Goal: Information Seeking & Learning: Learn about a topic

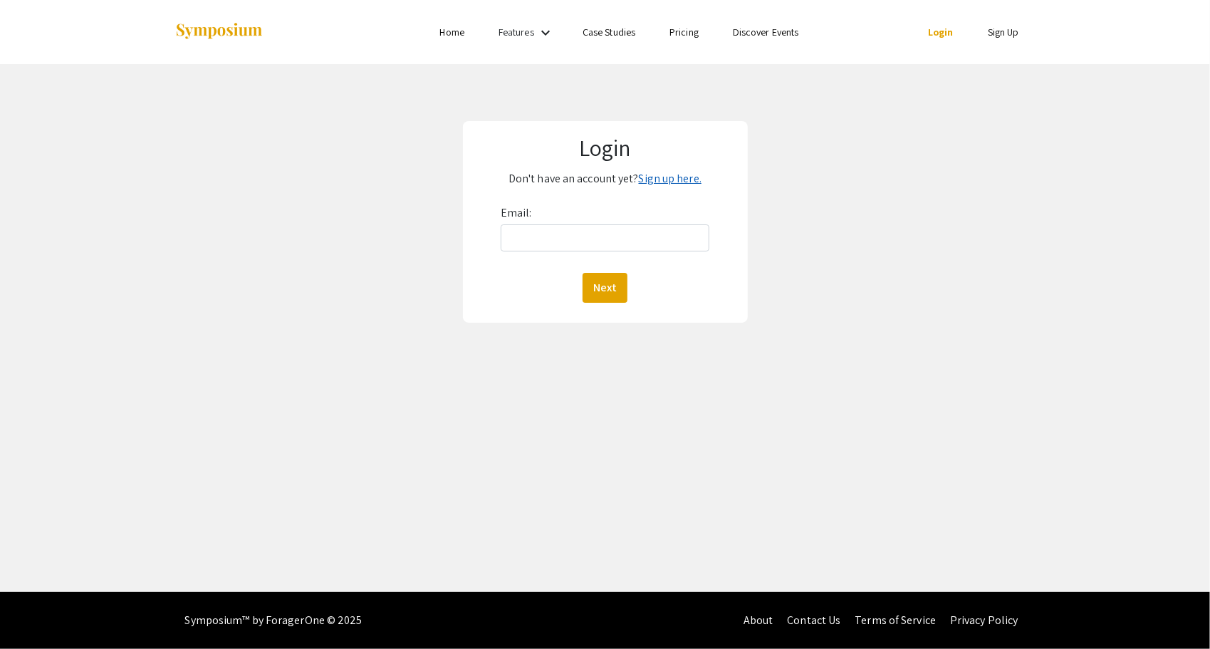
click at [687, 182] on link "Sign up here." at bounding box center [670, 178] width 63 height 15
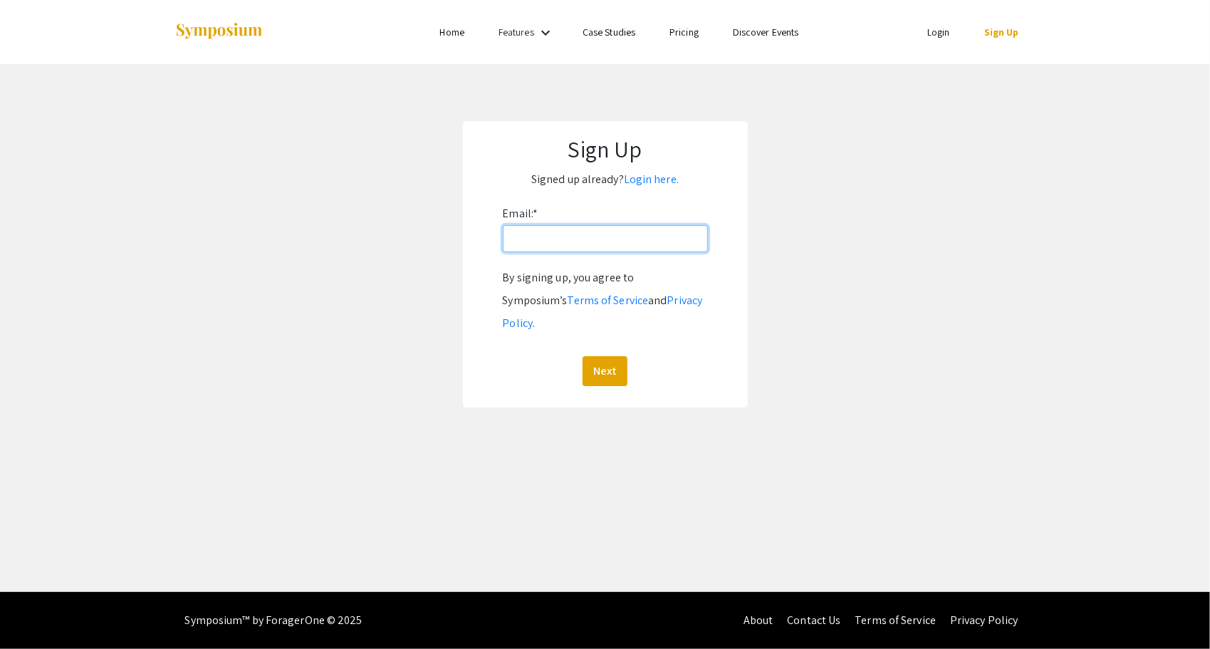
click at [577, 238] on input "Email: *" at bounding box center [605, 238] width 205 height 27
type input "dadai@oregonstate.edu"
click at [590, 356] on button "Next" at bounding box center [605, 371] width 45 height 30
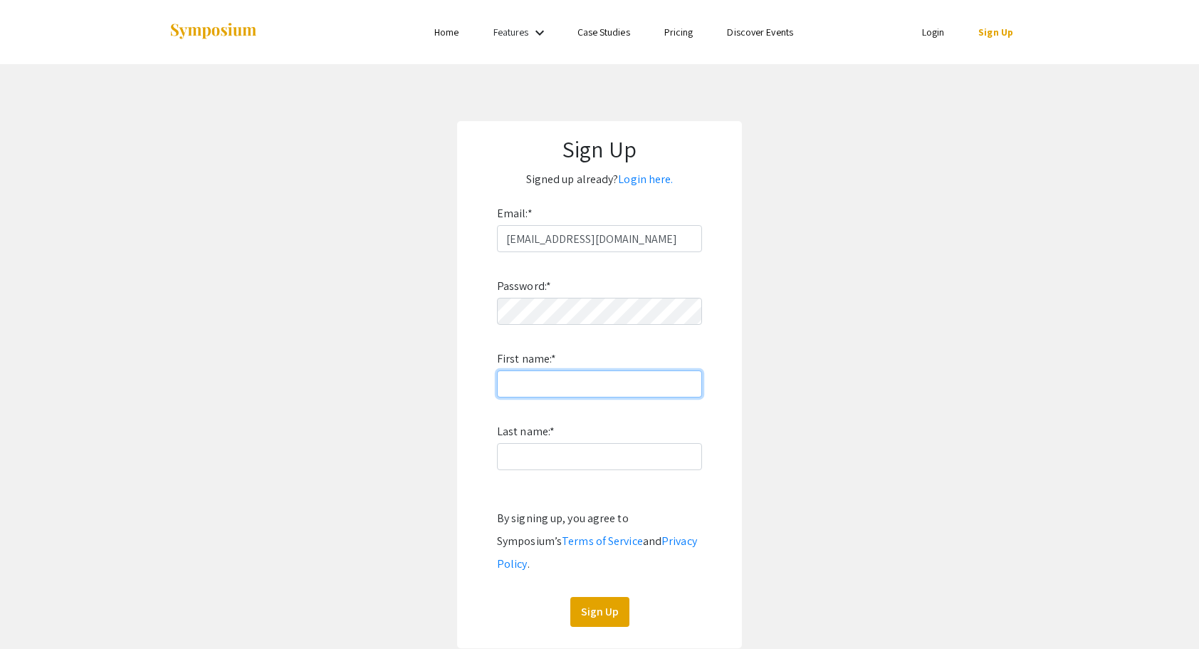
click at [570, 382] on input "First name: *" at bounding box center [599, 383] width 205 height 27
type input "Isaiah"
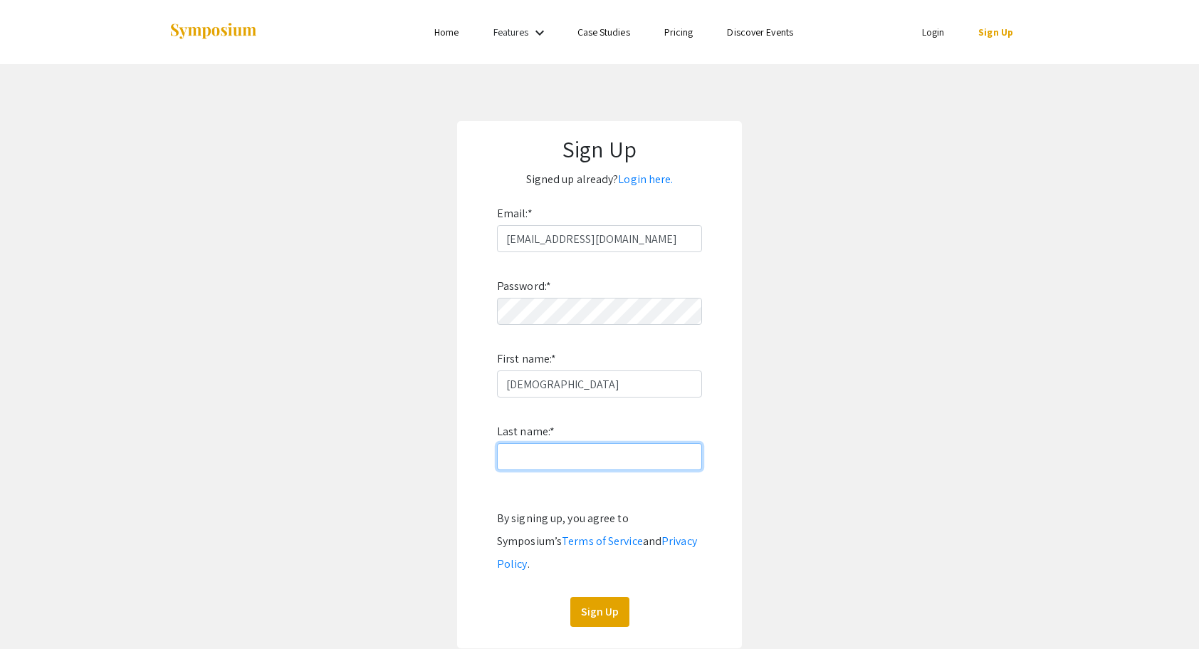
type input "Dada"
click at [612, 597] on button "Sign Up" at bounding box center [599, 612] width 59 height 30
click at [712, 494] on form "Email: * dadai@oregonstate.edu Password: * First name: * Isaiah Last name: * Da…" at bounding box center [599, 414] width 256 height 424
click at [607, 597] on button "Sign Up" at bounding box center [599, 612] width 59 height 30
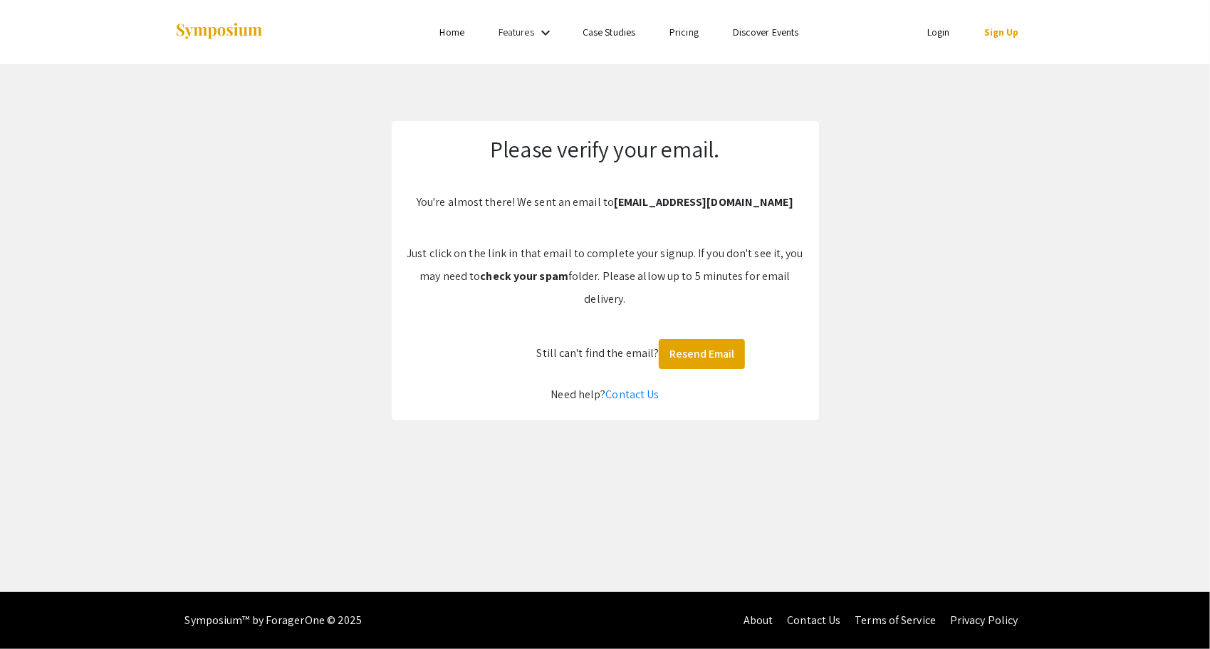
click at [503, 253] on p "Just click on the link in that email to complete your signup. If you don't see …" at bounding box center [605, 276] width 399 height 68
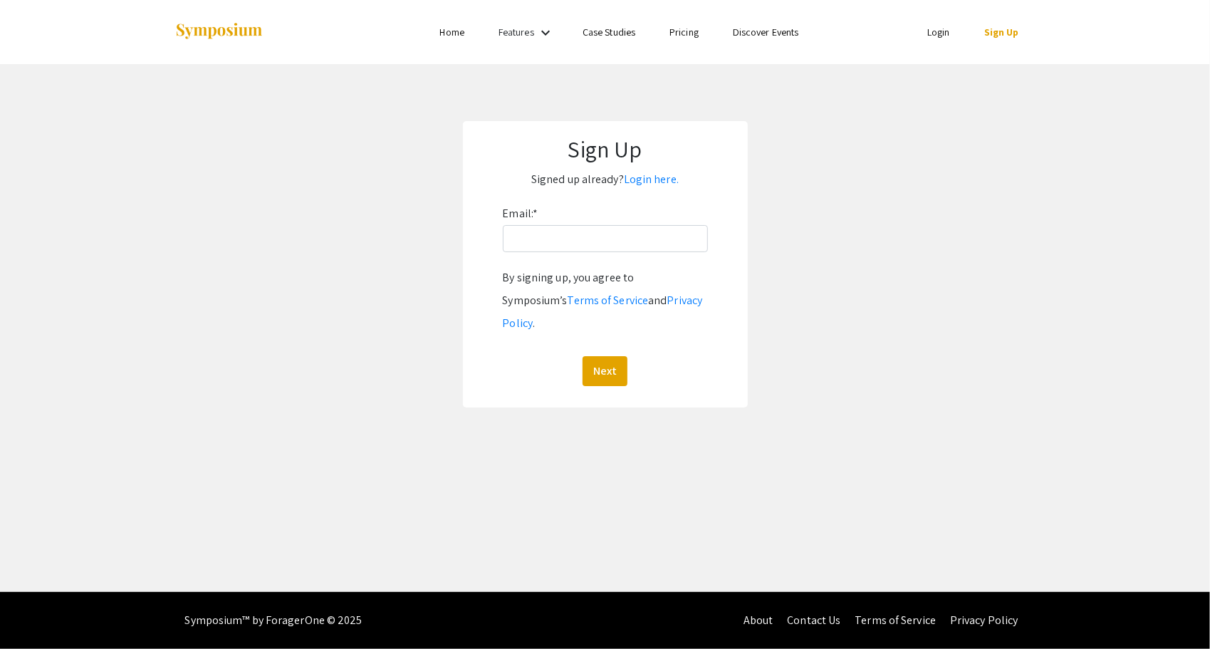
click at [922, 26] on li "Login" at bounding box center [938, 32] width 57 height 17
click at [966, 43] on ul "Login Sign Up" at bounding box center [893, 32] width 284 height 64
click at [929, 21] on ul "Login Sign Up" at bounding box center [893, 32] width 284 height 64
click at [937, 33] on link "Login" at bounding box center [938, 32] width 23 height 13
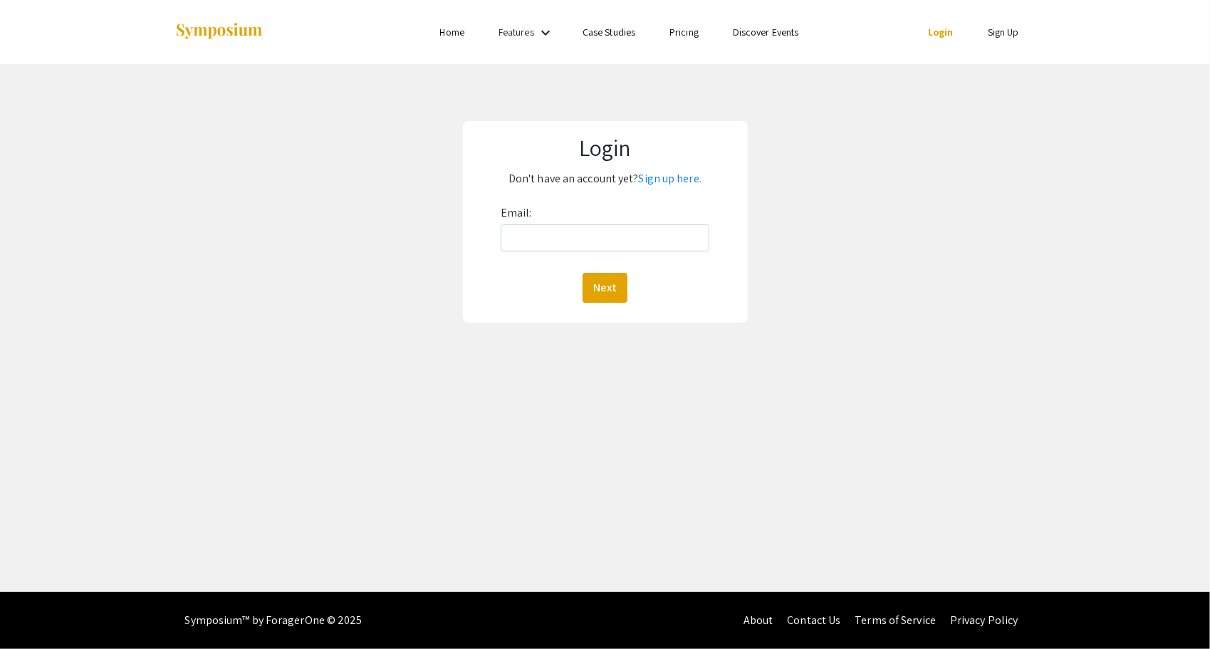
click at [540, 257] on div "Email: Next" at bounding box center [605, 252] width 209 height 101
click at [559, 230] on input "Email:" at bounding box center [605, 237] width 209 height 27
type input "dadai@oregonstate.edu"
click at [575, 293] on div "Next" at bounding box center [605, 288] width 209 height 30
click at [594, 290] on button "Next" at bounding box center [605, 288] width 45 height 30
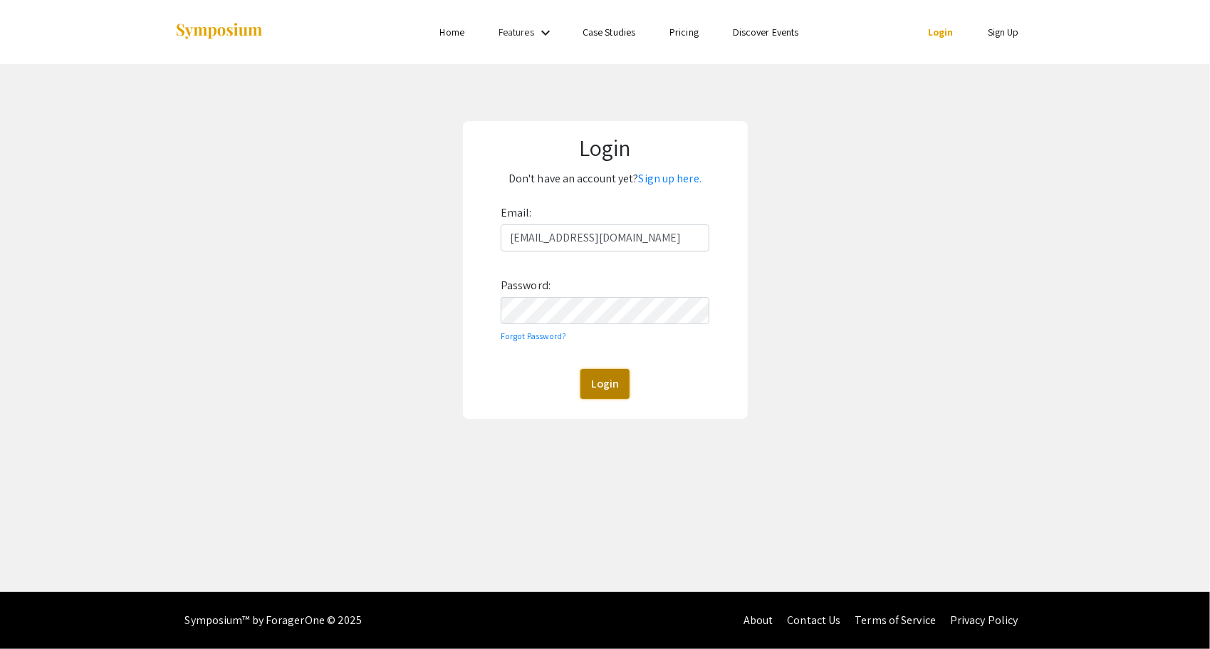
click at [621, 372] on button "Login" at bounding box center [604, 384] width 49 height 30
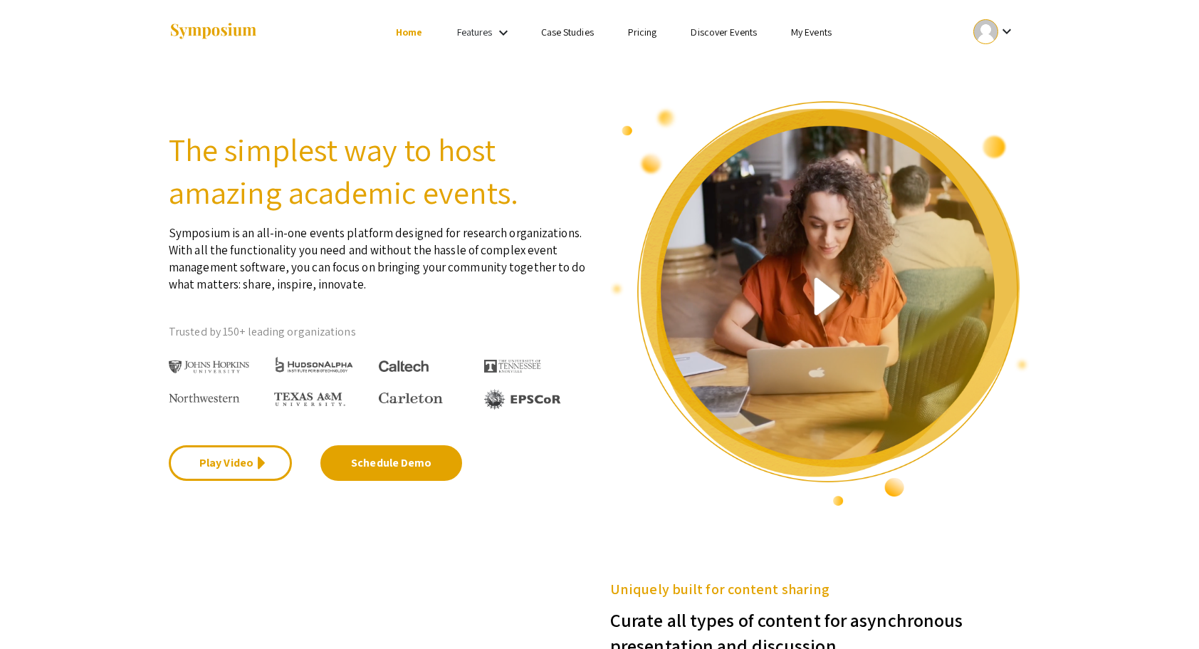
click at [502, 24] on div "Features keyboard_arrow_down" at bounding box center [485, 33] width 57 height 19
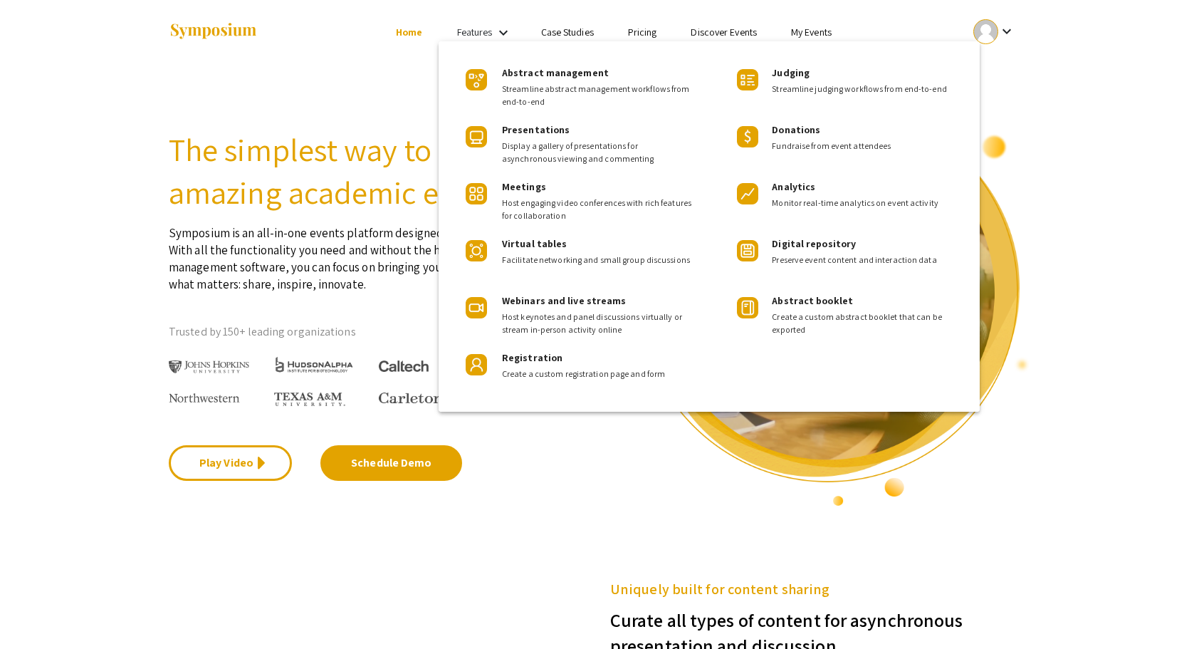
click at [553, 24] on div at bounding box center [599, 324] width 1199 height 649
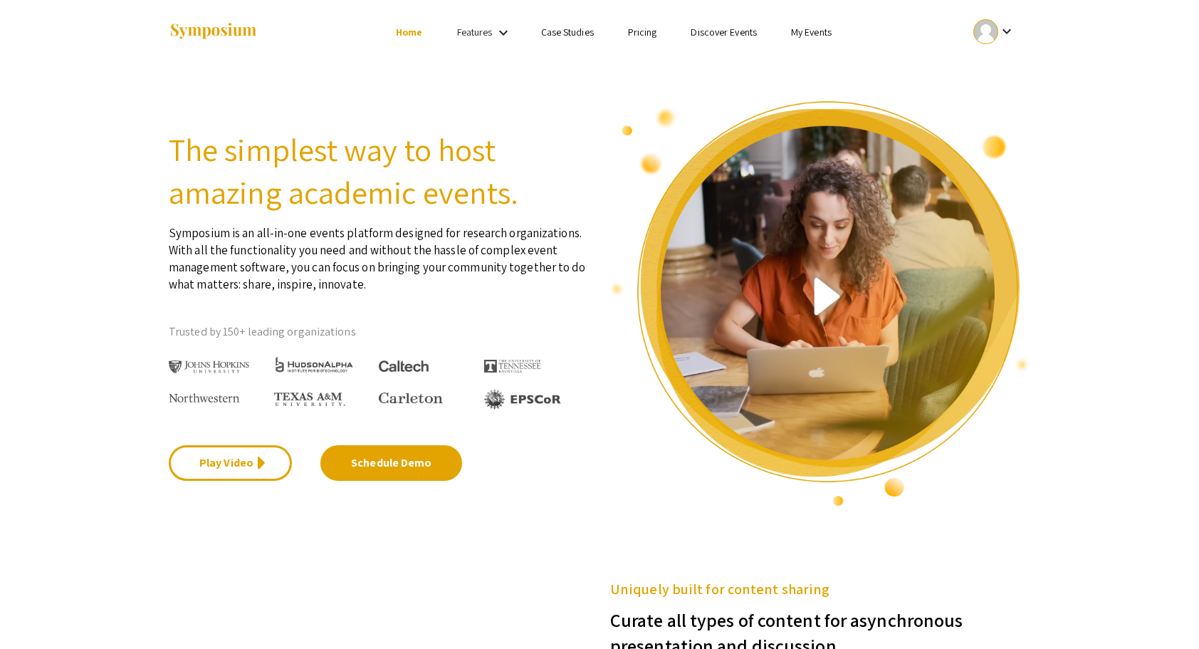
click at [559, 24] on li "Case Studies" at bounding box center [567, 32] width 87 height 17
click at [808, 36] on link "My Events" at bounding box center [811, 32] width 41 height 13
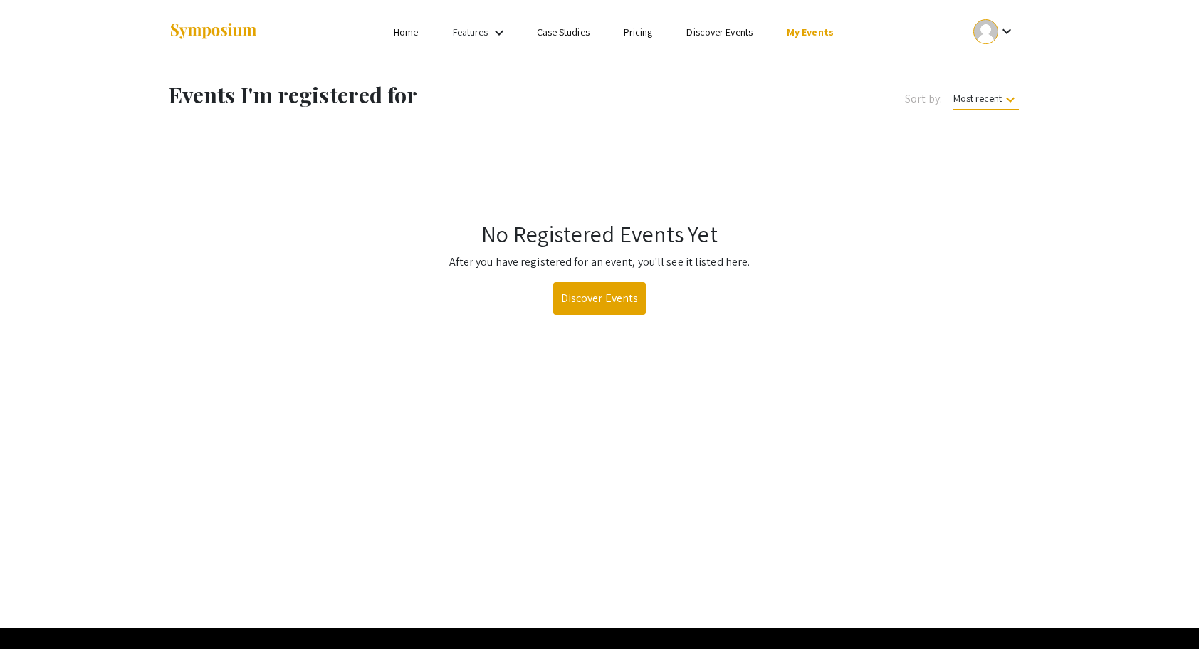
click at [579, 27] on link "Case Studies" at bounding box center [563, 32] width 53 height 13
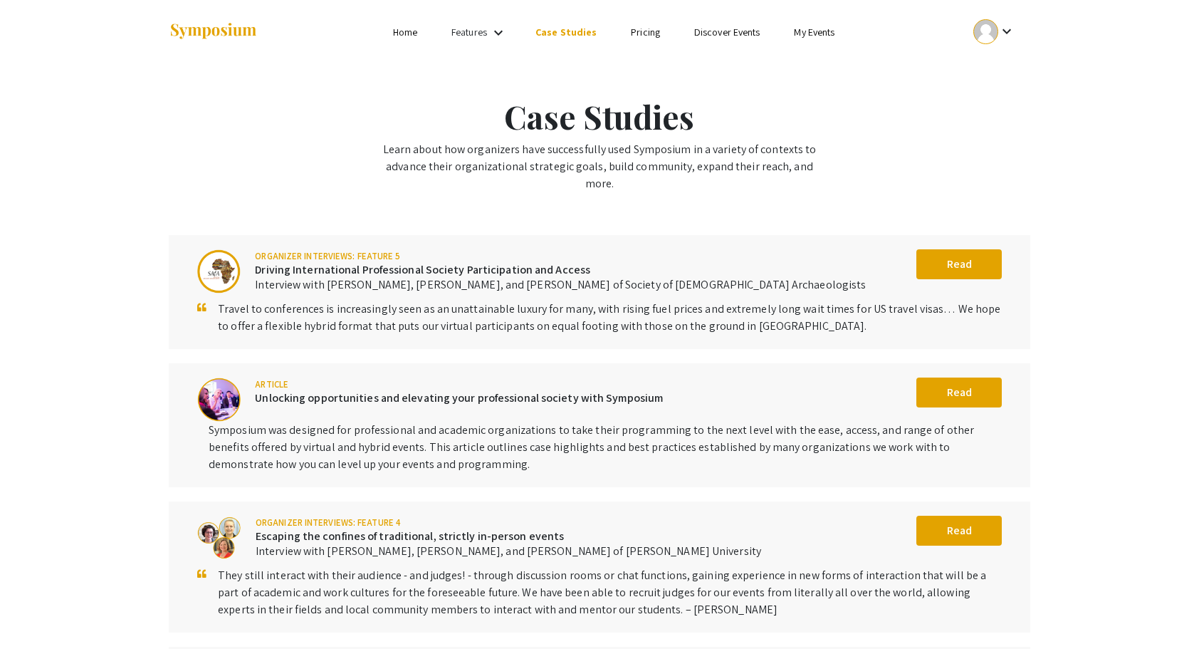
click at [798, 19] on ul "keyboard_arrow_down" at bounding box center [888, 32] width 284 height 64
click at [812, 35] on link "My Events" at bounding box center [814, 32] width 41 height 13
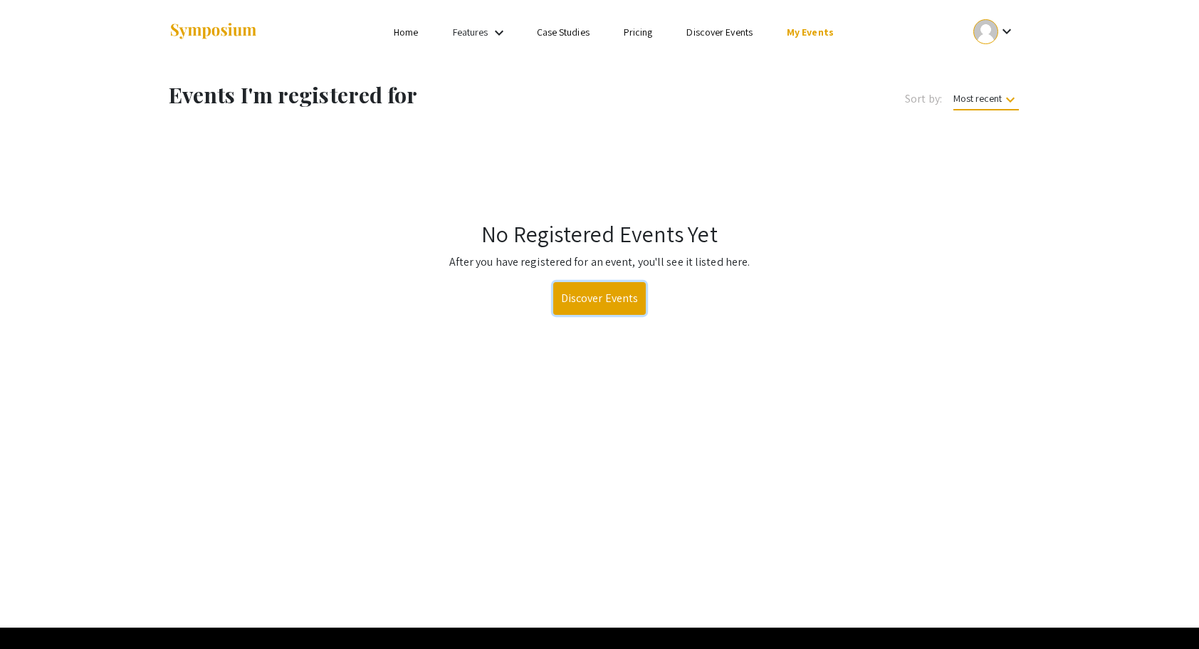
click at [608, 286] on link "Discover Events" at bounding box center [599, 298] width 93 height 33
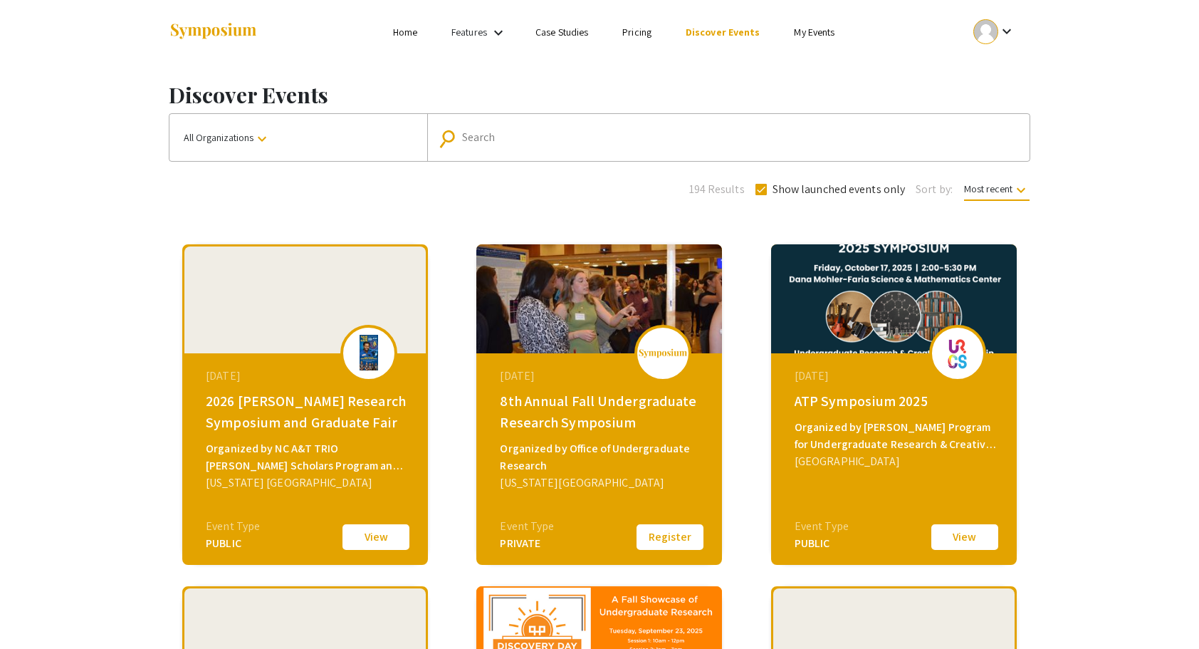
click at [599, 145] on div "Search" at bounding box center [736, 137] width 548 height 23
type input "HC"
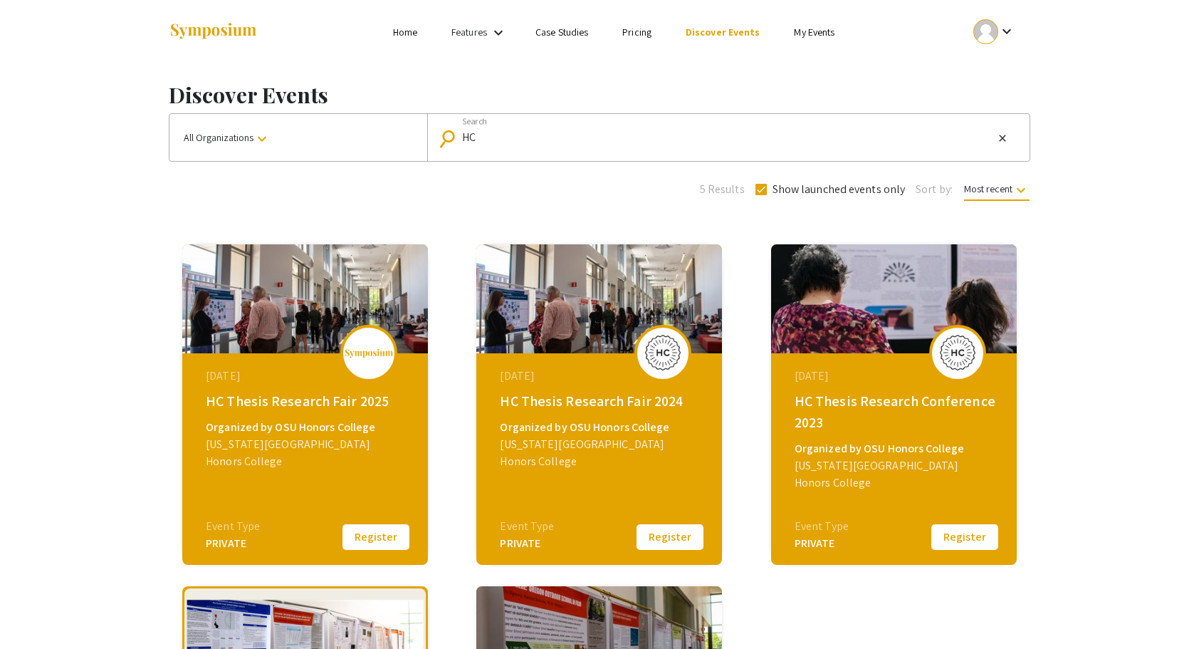
click at [376, 505] on div "March 11, 2025 HC Thesis Research Fair 2025 Organized by OSU Honors College Ore…" at bounding box center [306, 442] width 245 height 178
click at [309, 318] on img at bounding box center [305, 298] width 246 height 109
click at [379, 546] on button "Register" at bounding box center [375, 537] width 71 height 30
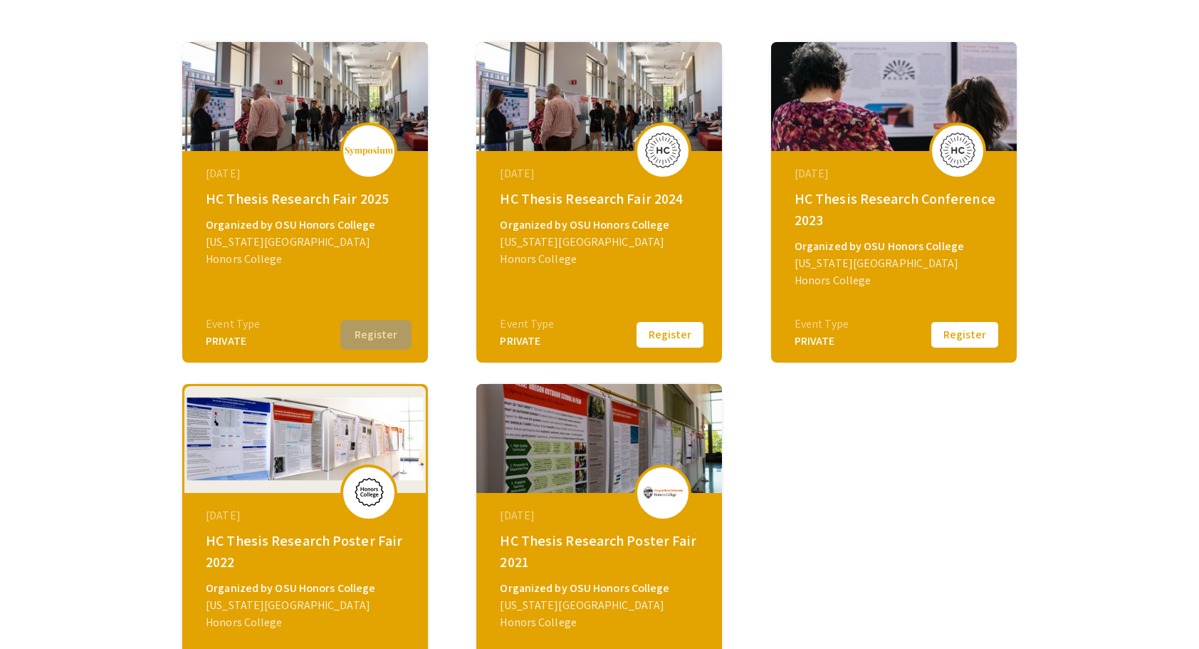
scroll to position [207, 0]
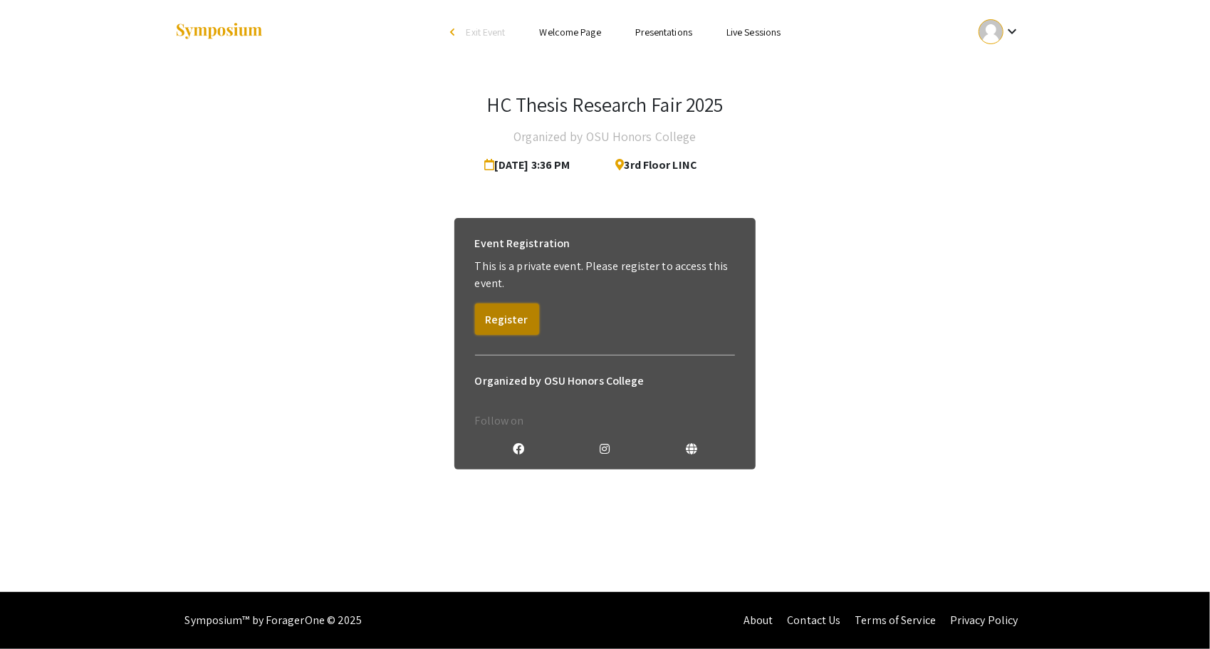
click at [503, 318] on button "Register" at bounding box center [507, 318] width 64 height 31
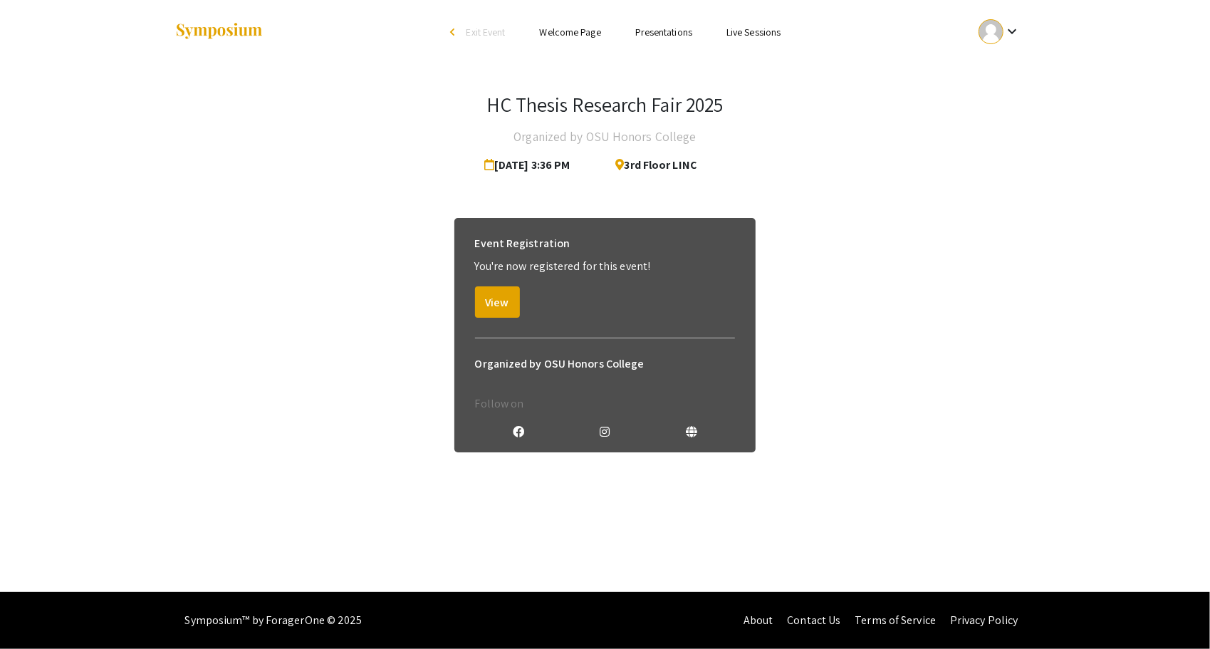
click at [521, 304] on div "Event Registration You're now registered for this event! View" at bounding box center [605, 273] width 283 height 111
click at [511, 304] on button "View" at bounding box center [497, 301] width 45 height 31
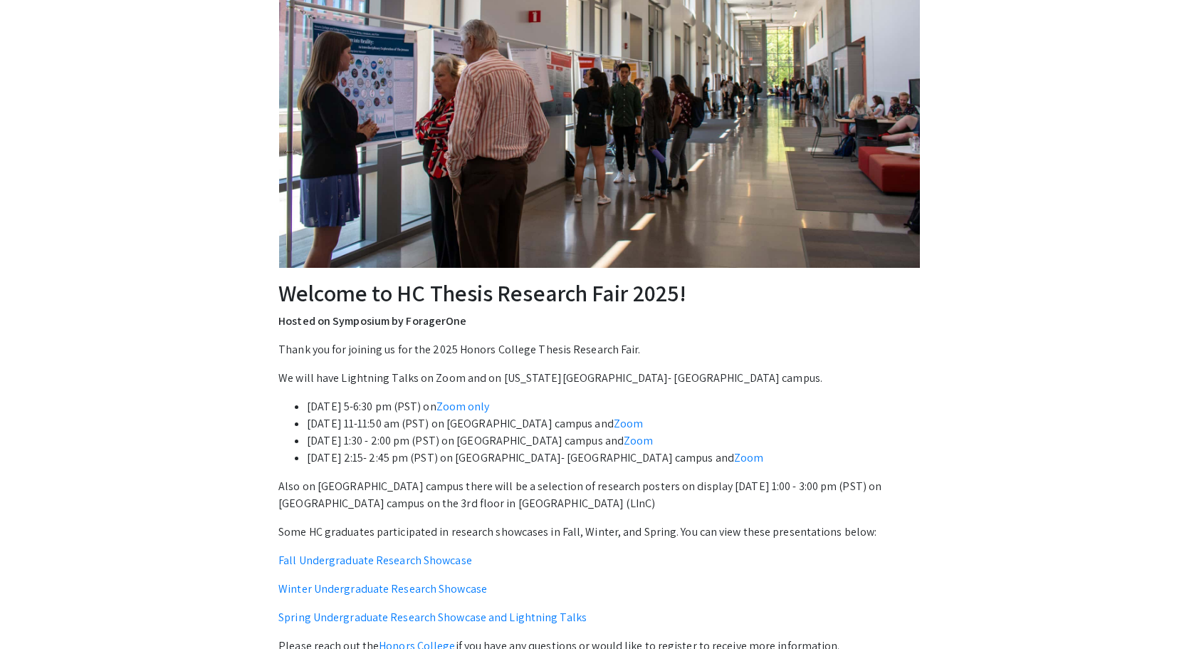
scroll to position [226, 0]
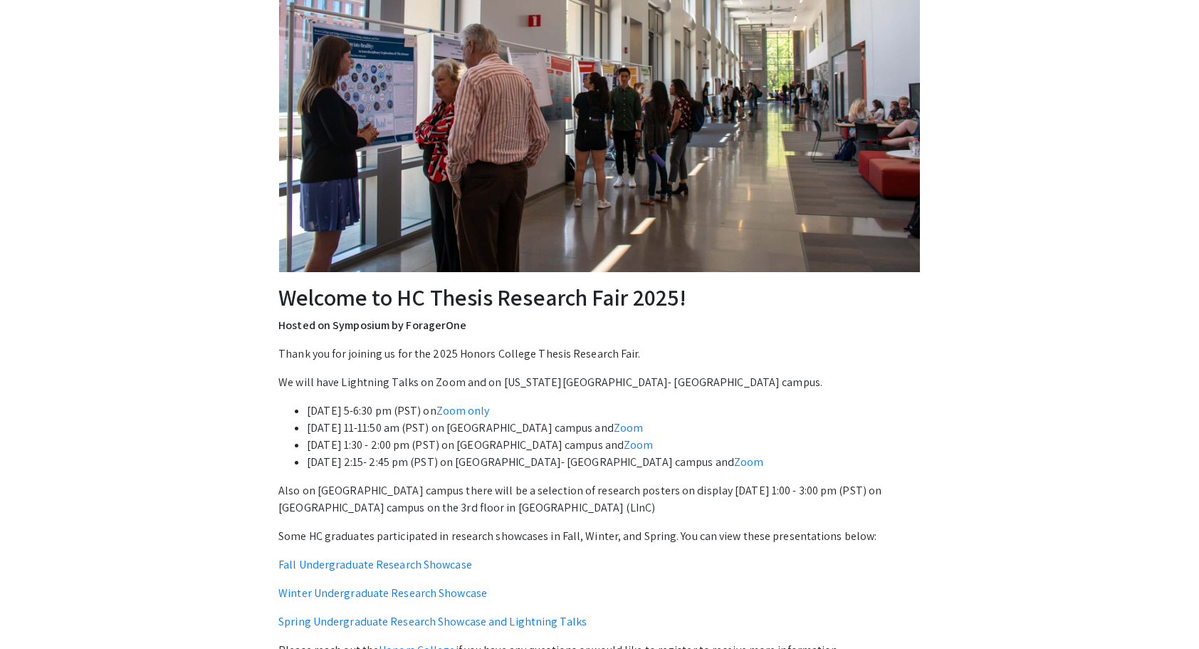
click at [481, 181] on img at bounding box center [599, 58] width 641 height 427
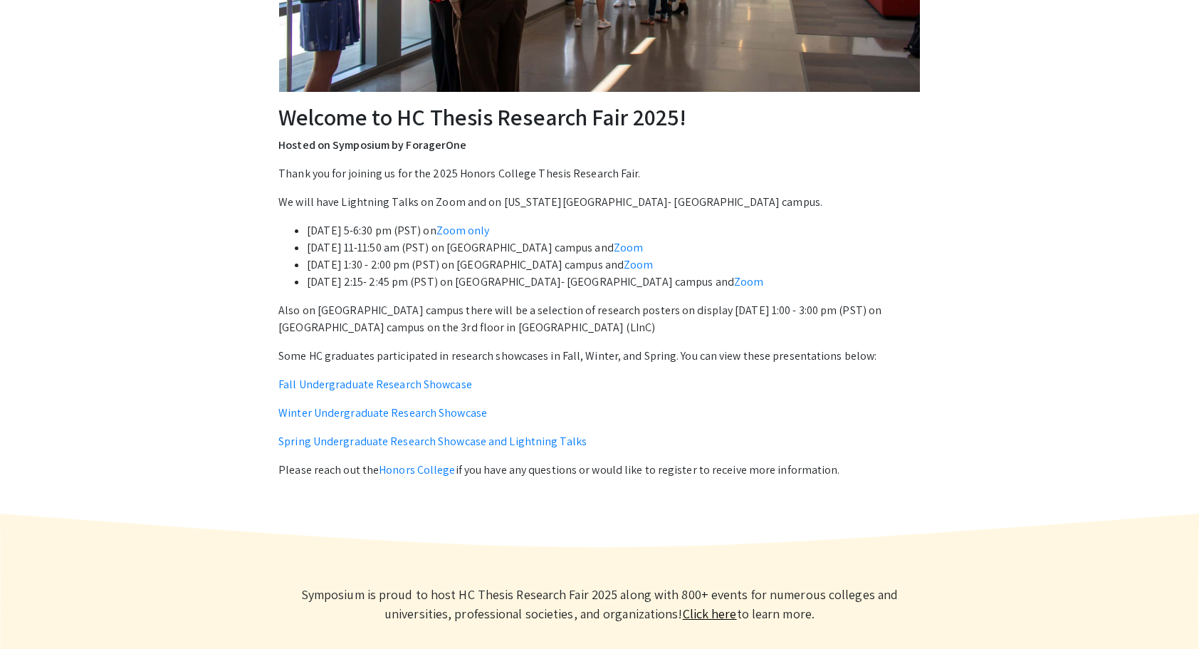
scroll to position [407, 0]
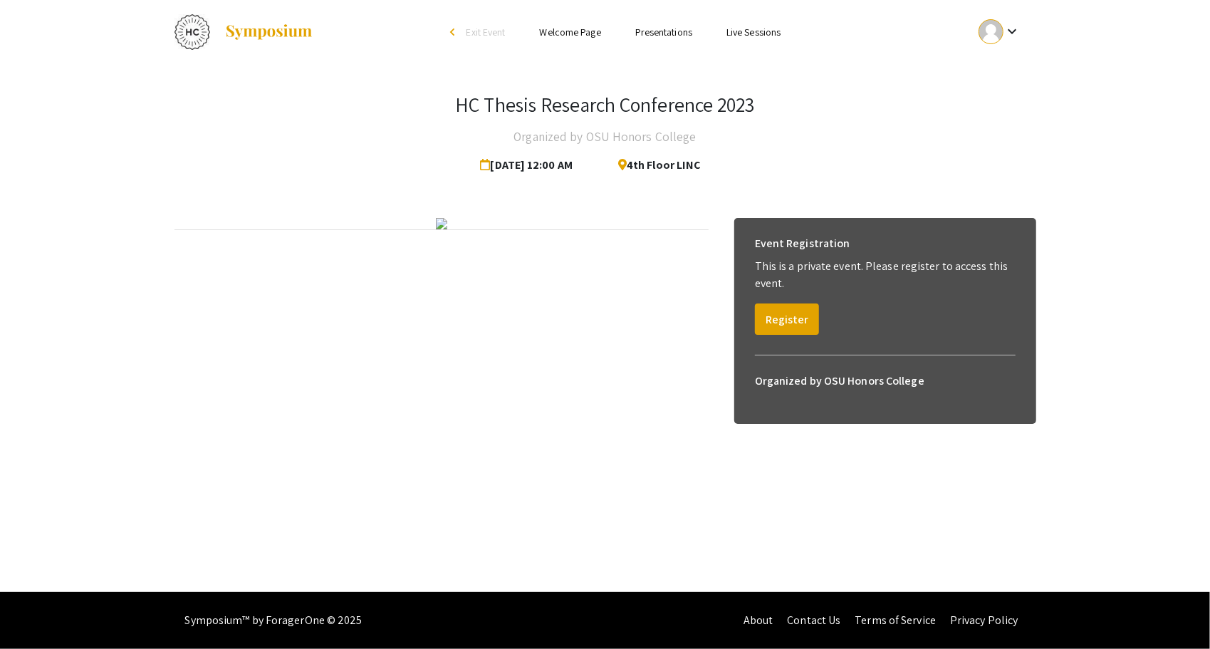
click at [447, 228] on img at bounding box center [441, 223] width 11 height 11
click at [781, 313] on button "Register" at bounding box center [787, 318] width 64 height 31
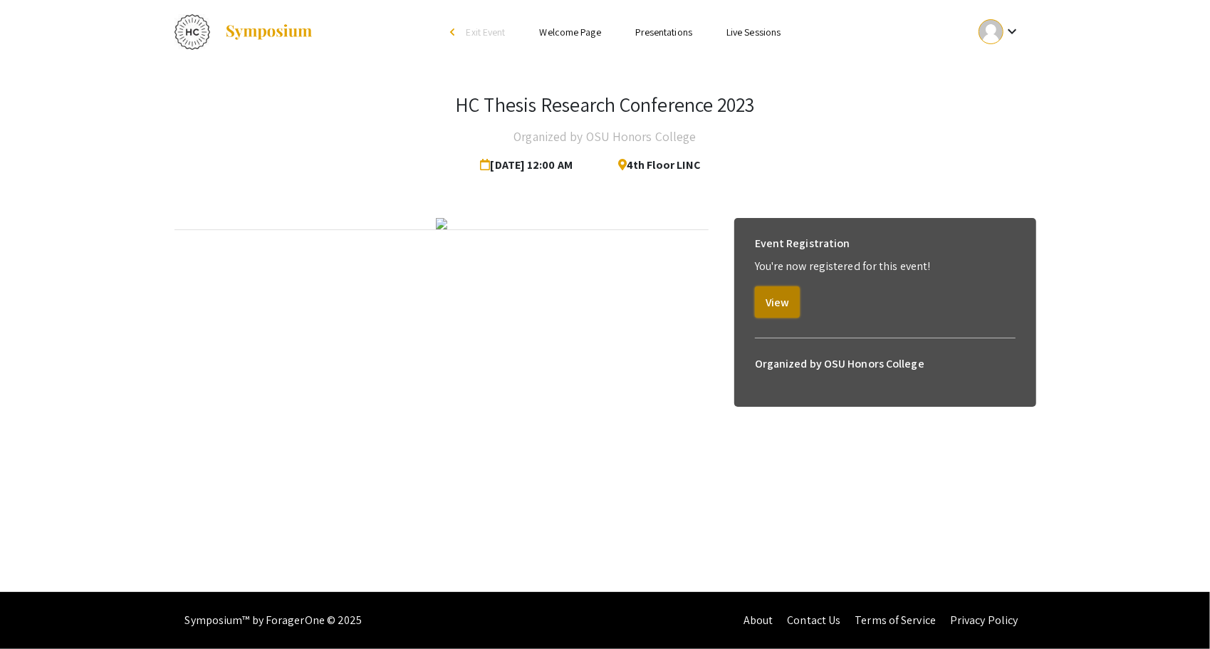
click at [779, 313] on button "View" at bounding box center [777, 301] width 45 height 31
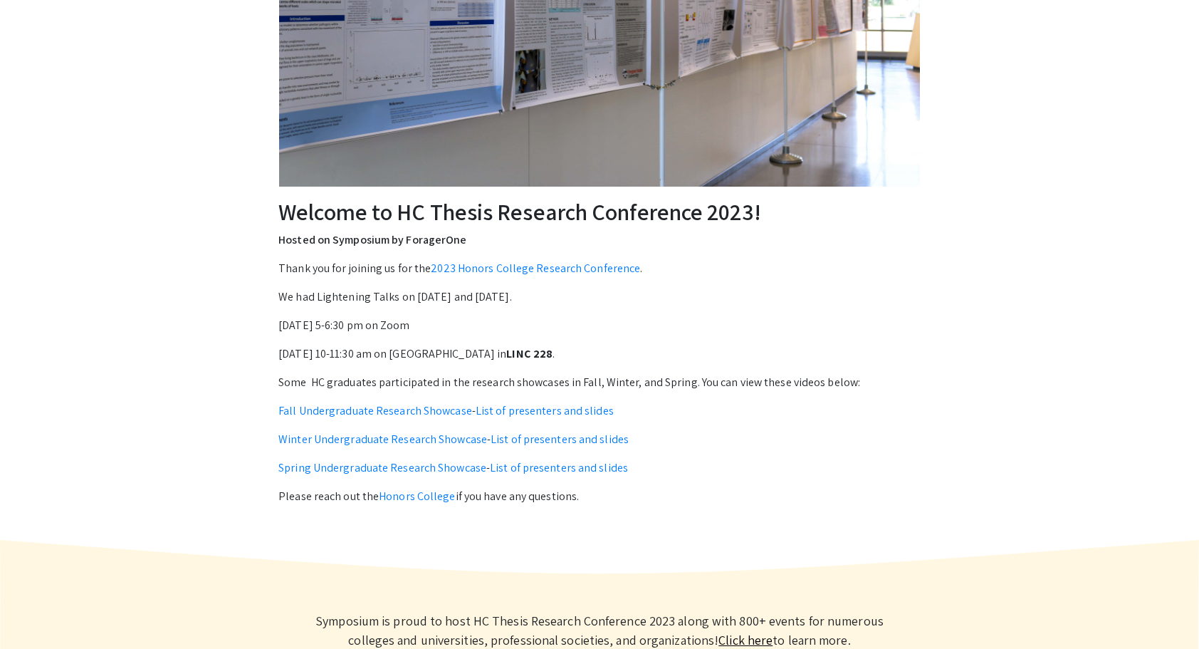
scroll to position [313, 0]
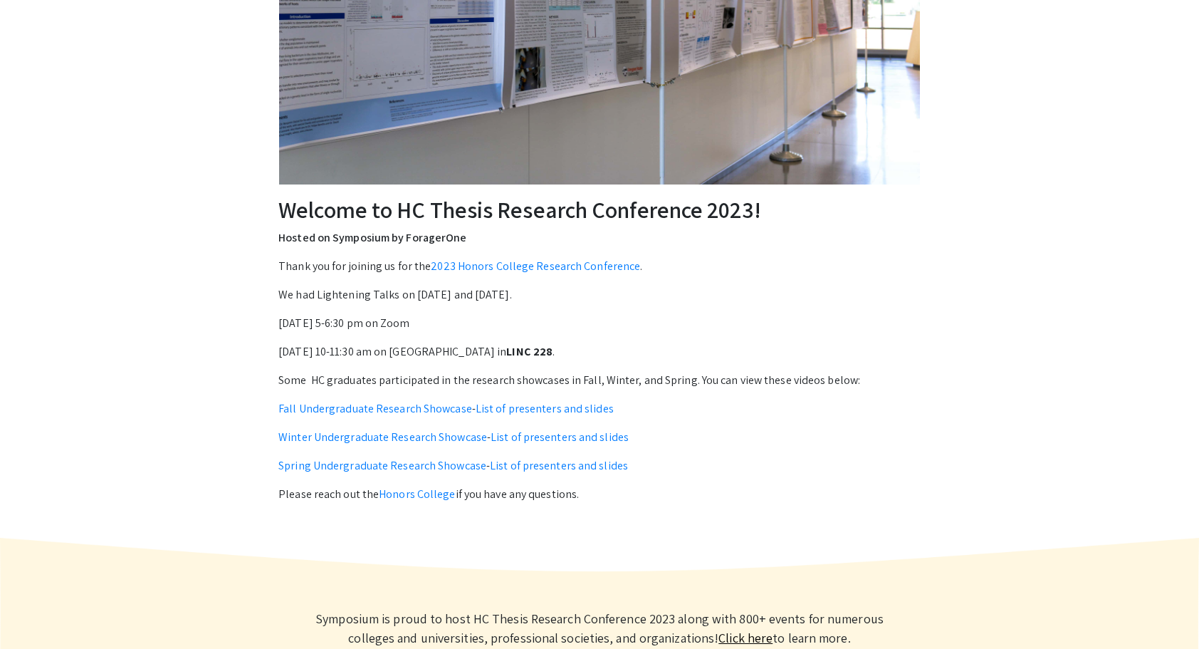
drag, startPoint x: 586, startPoint y: 259, endPoint x: 487, endPoint y: 305, distance: 109.0
click at [487, 305] on div "Thank you for joining us for the 2023 Honors College Research Conference . We h…" at bounding box center [599, 380] width 642 height 245
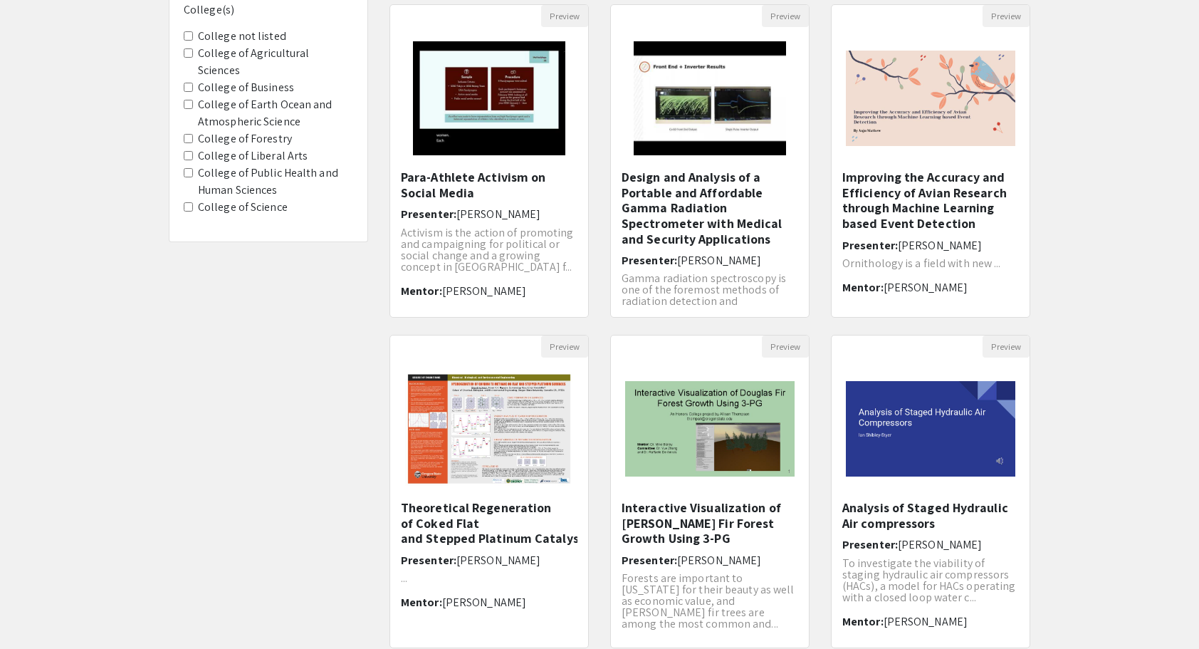
scroll to position [154, 0]
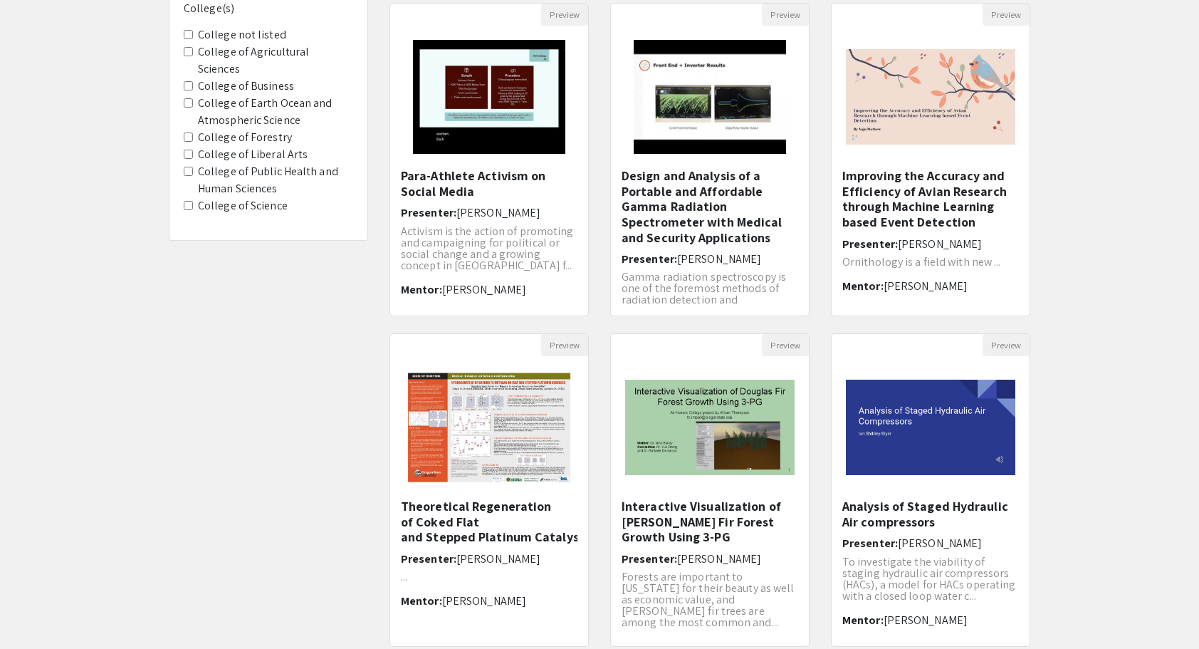
drag, startPoint x: 893, startPoint y: 216, endPoint x: 1041, endPoint y: 162, distance: 157.5
click at [1041, 162] on div "Filters College(s) College not listed College of Agricultural Sciences College …" at bounding box center [599, 322] width 1199 height 752
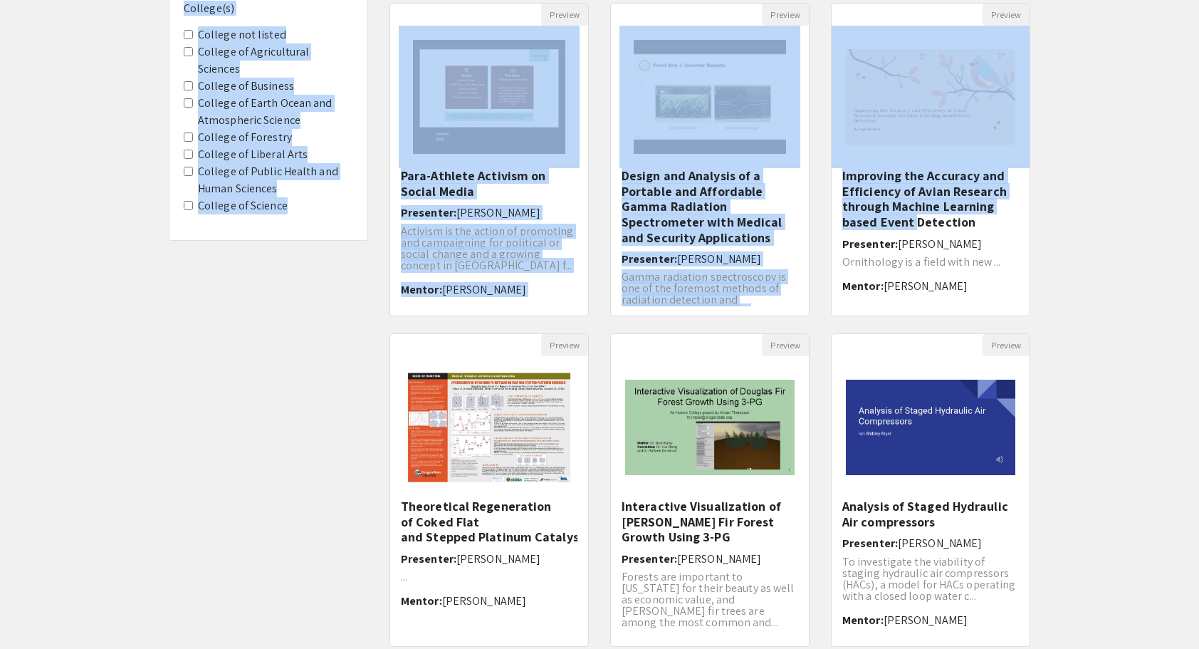
scroll to position [0, 0]
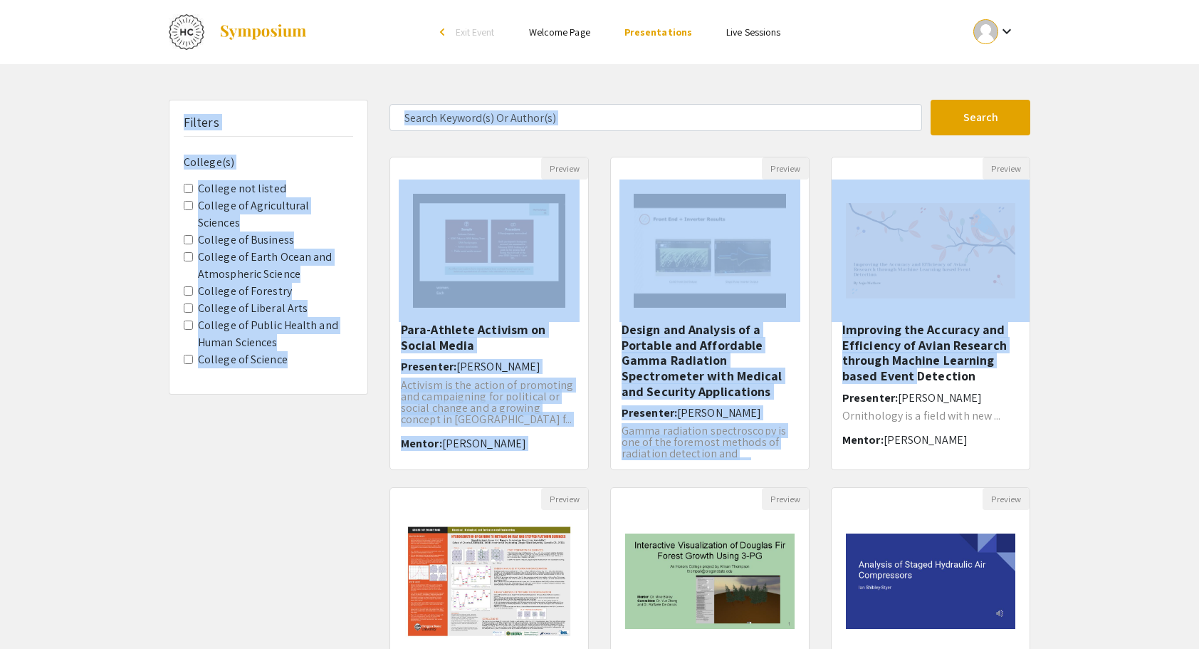
drag, startPoint x: 914, startPoint y: 214, endPoint x: 1065, endPoint y: -50, distance: 304.3
click at [1065, 0] on html "Skip navigation arrow_back_ios Exit Event Welcome Page Presentations Live Sessi…" at bounding box center [599, 324] width 1199 height 649
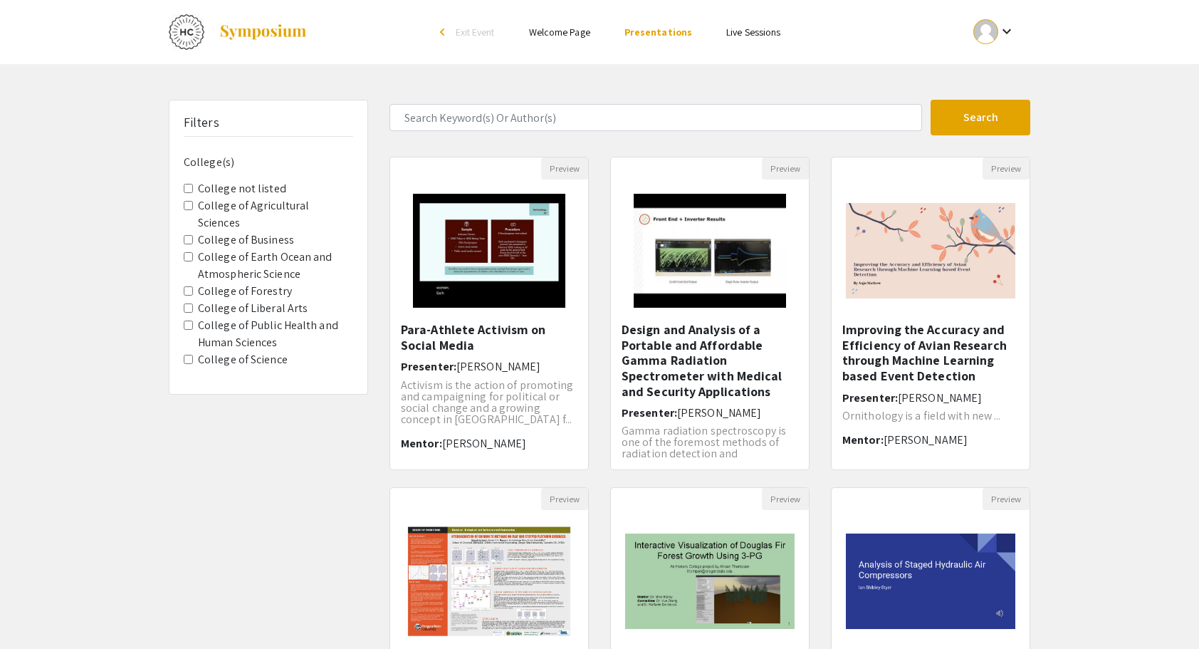
click at [1169, 412] on div "Filters College(s) College not listed College of Agricultural Sciences College …" at bounding box center [599, 476] width 1199 height 752
drag, startPoint x: 944, startPoint y: 299, endPoint x: 779, endPoint y: 366, distance: 178.3
click at [779, 366] on h5 "Design and Analysis of a Portable and Affordable Gamma Radiation Spectrometer w…" at bounding box center [710, 360] width 177 height 77
click at [885, 358] on h5 "Improving the Accuracy and Efficiency of Avian Research through Machine Learnin…" at bounding box center [931, 352] width 177 height 61
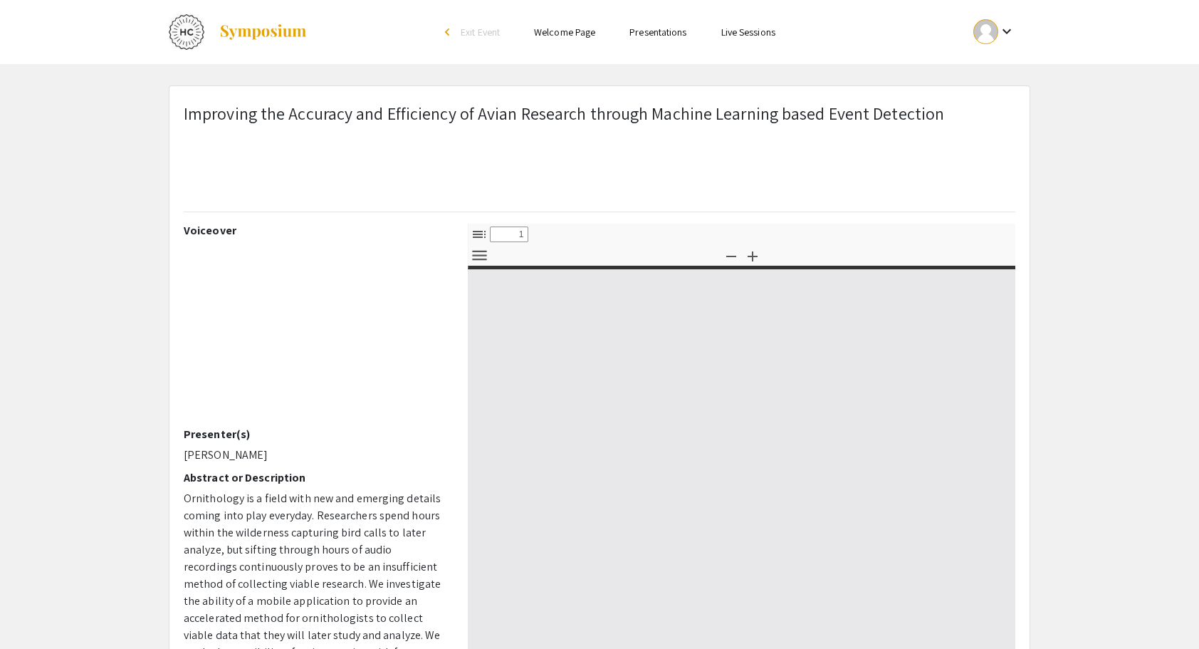
select select "custom"
type input "0"
select select "custom"
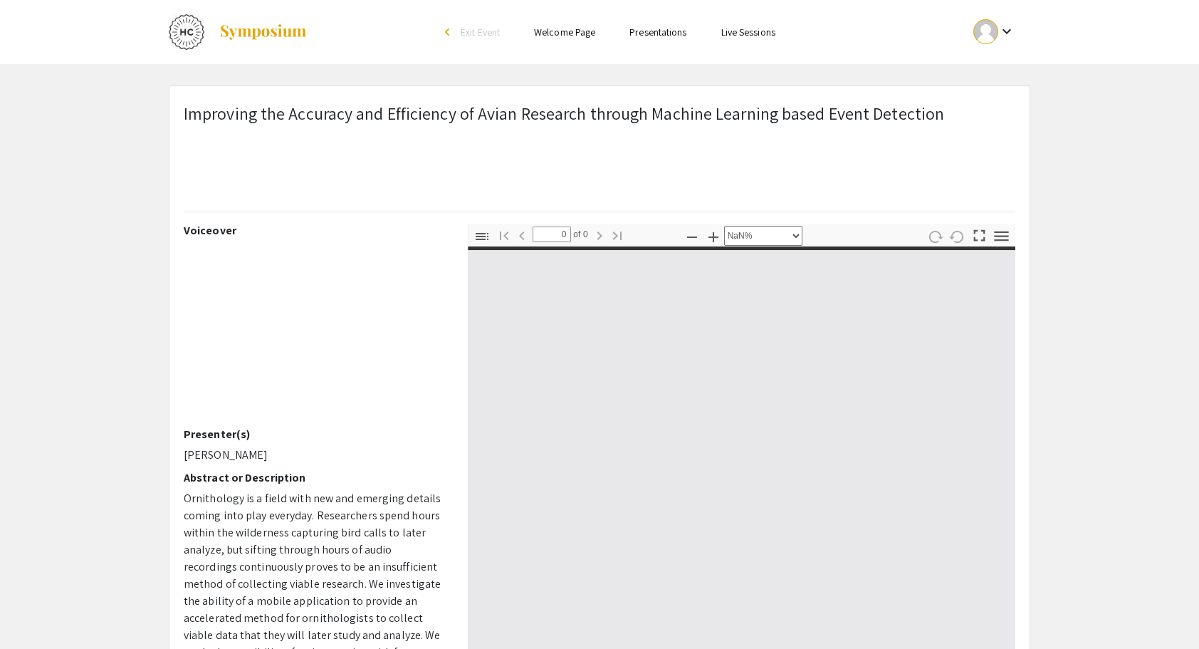
type input "1"
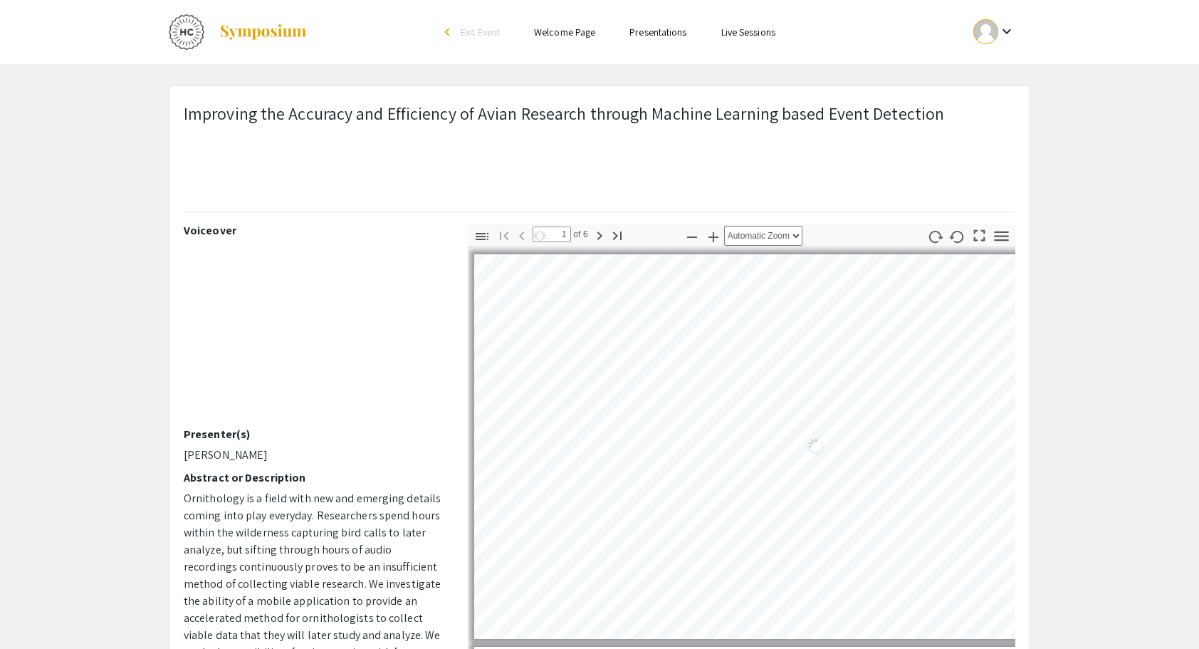
select select "auto"
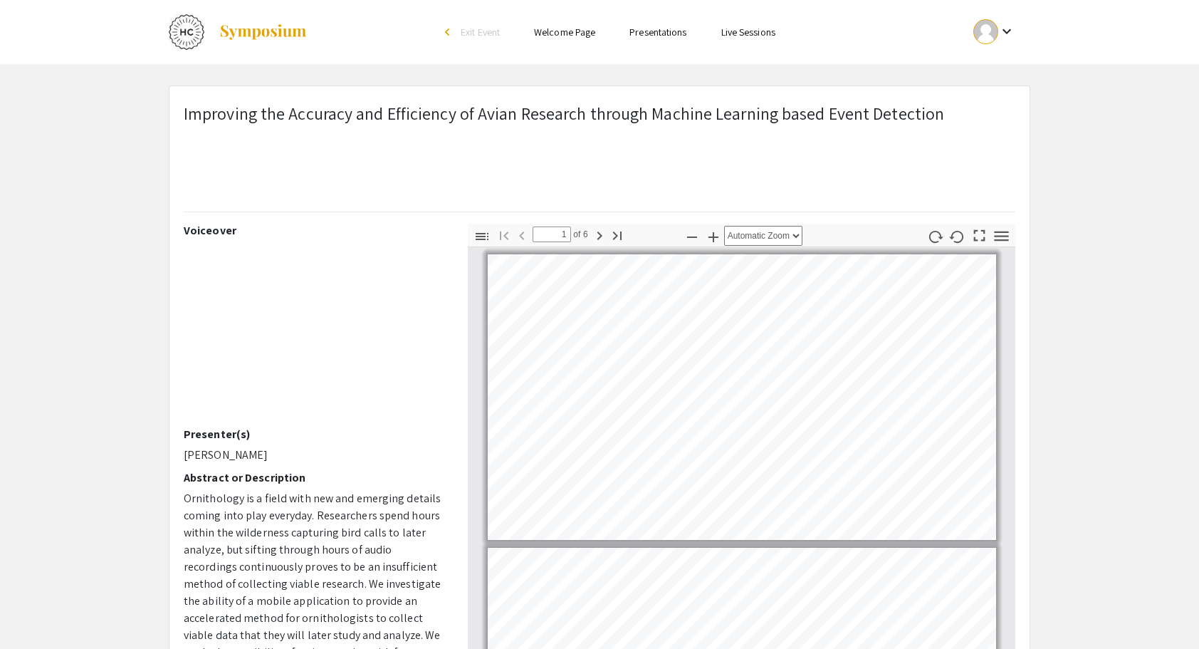
scroll to position [1, 0]
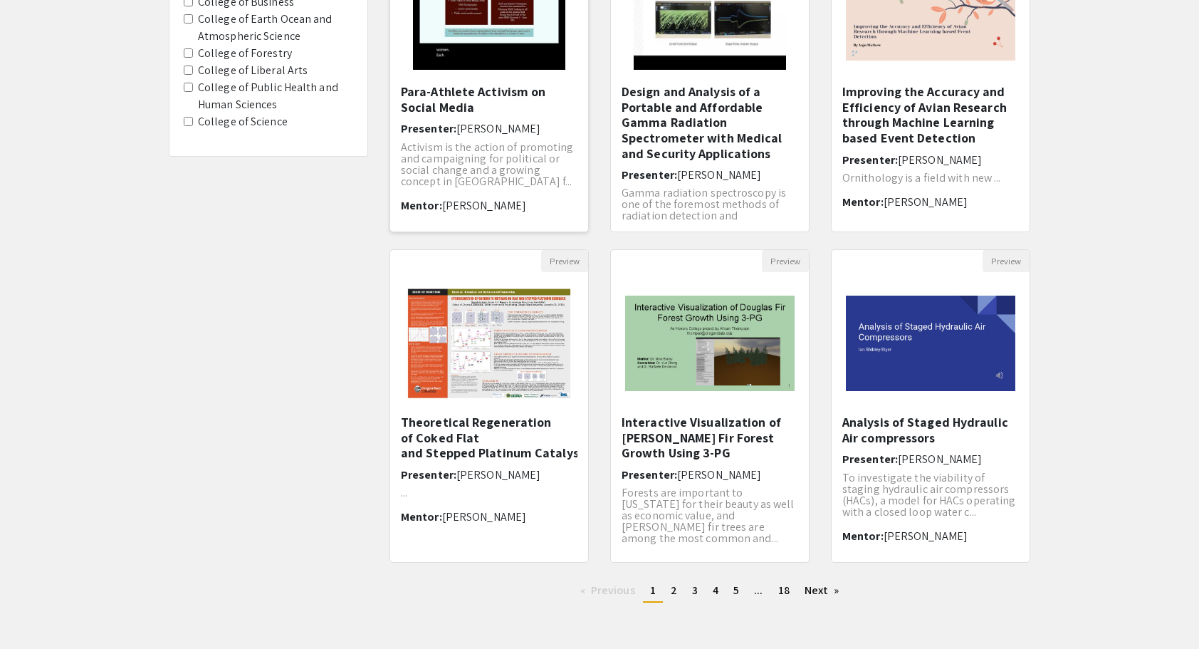
scroll to position [295, 0]
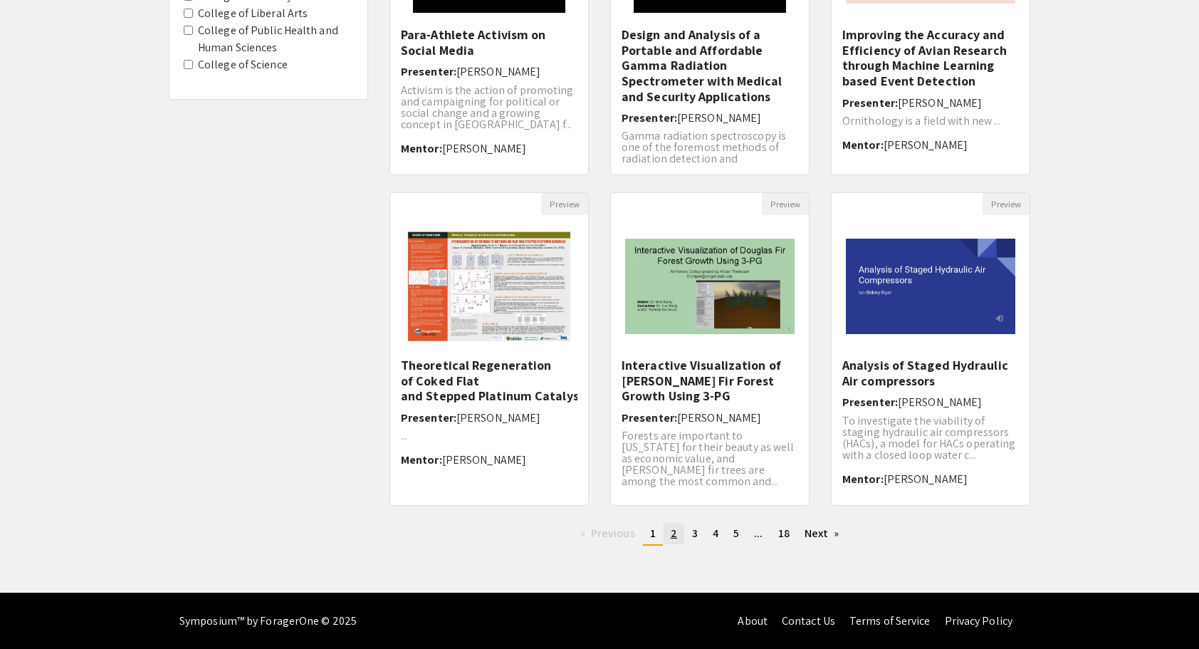
click at [671, 536] on span "2" at bounding box center [674, 533] width 6 height 15
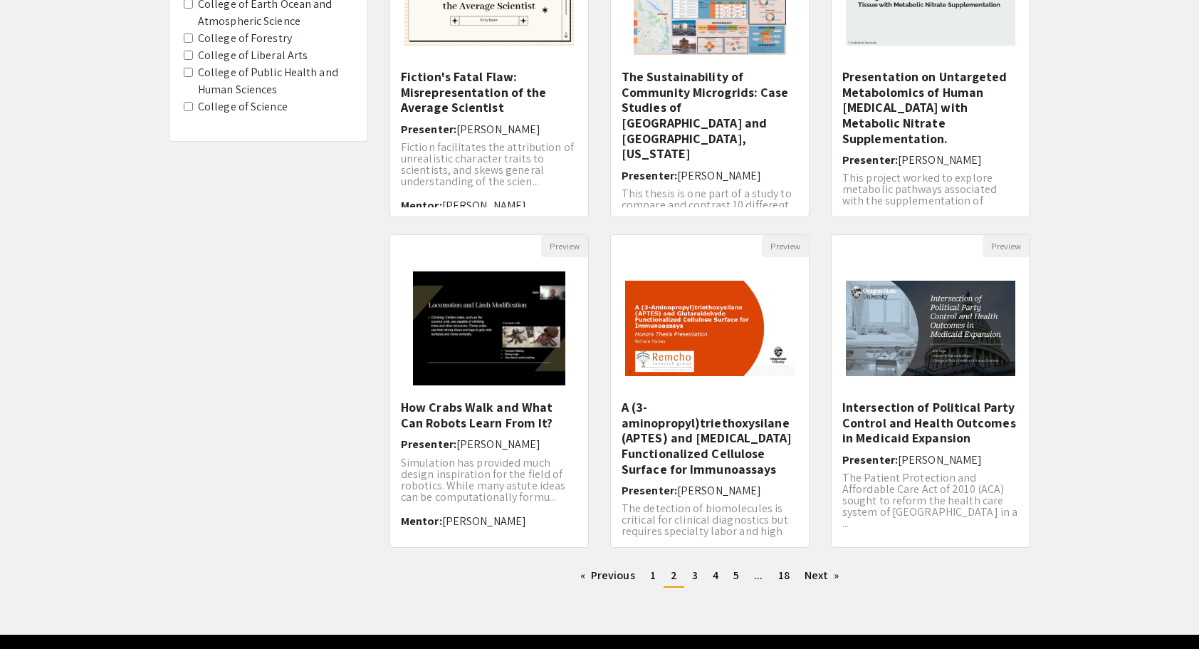
scroll to position [254, 0]
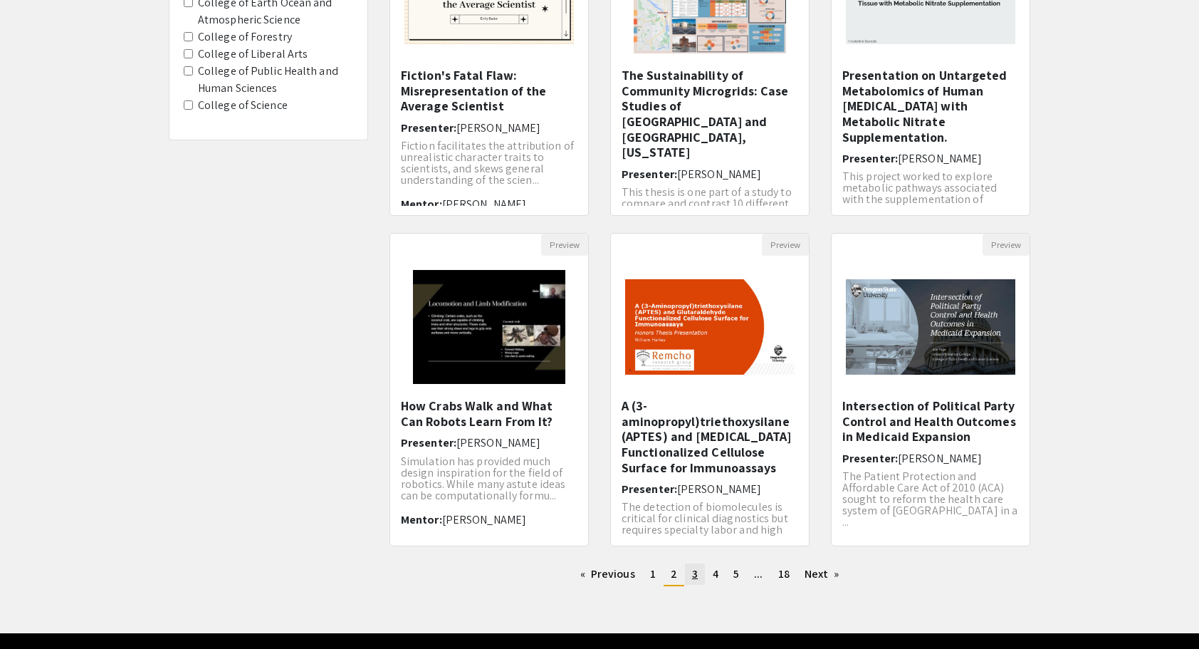
click at [701, 565] on link "page 3" at bounding box center [695, 573] width 20 height 21
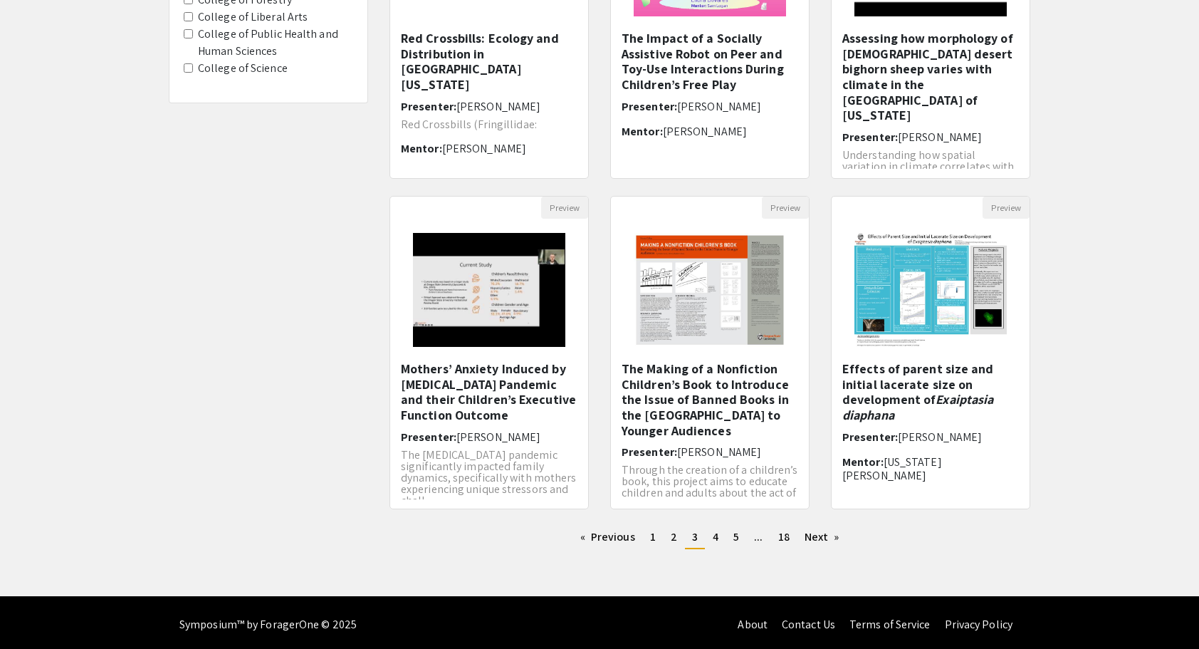
scroll to position [295, 0]
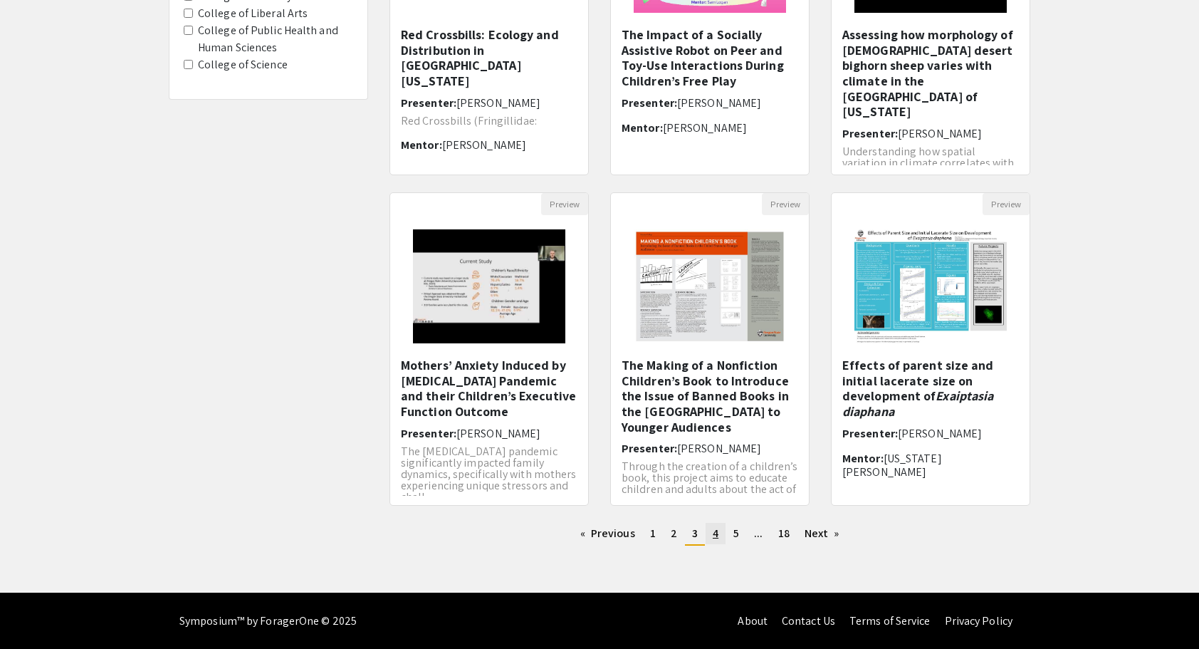
click at [721, 534] on link "page 4" at bounding box center [716, 533] width 20 height 21
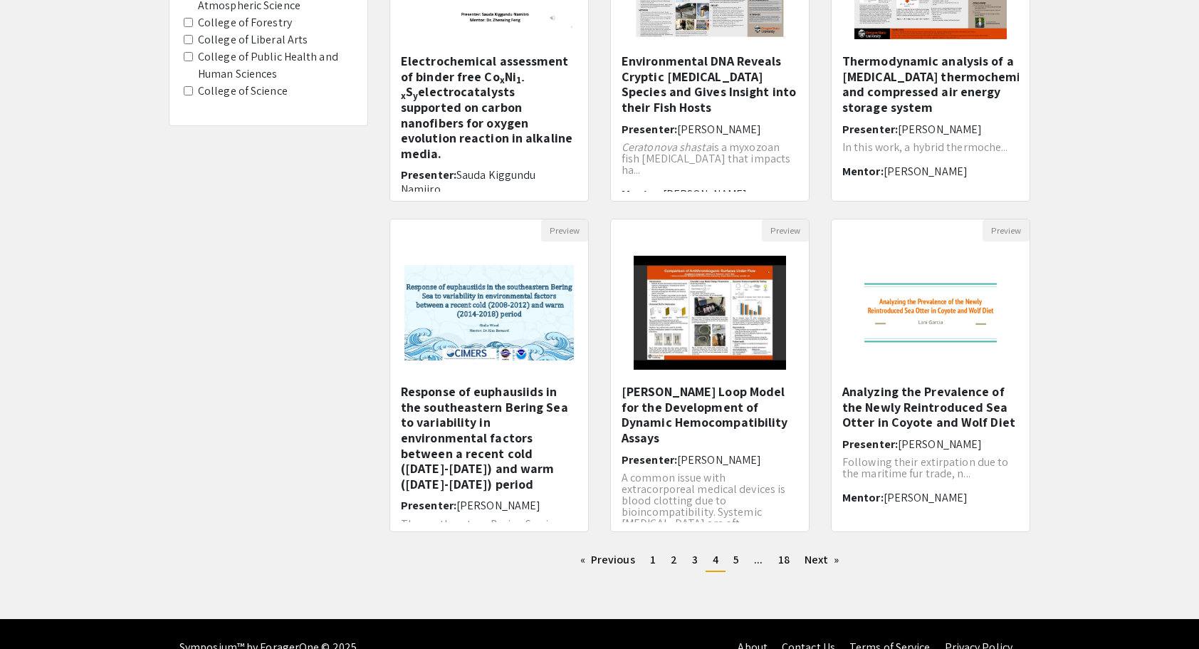
scroll to position [273, 0]
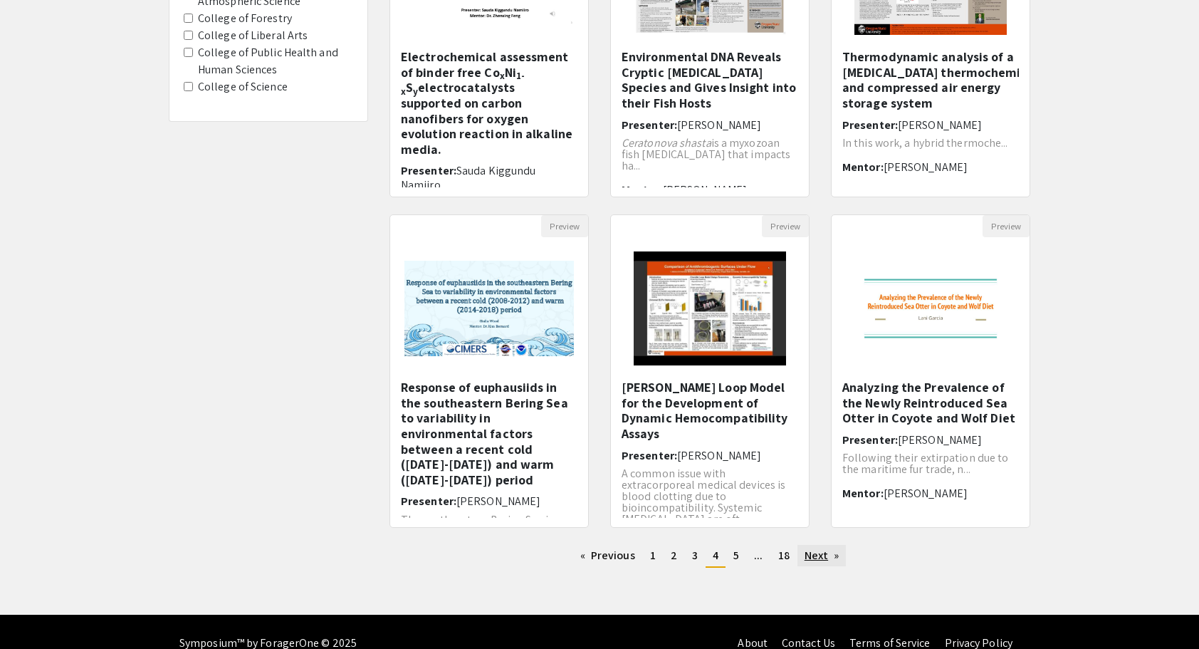
click at [820, 556] on link "Next page" at bounding box center [822, 555] width 49 height 21
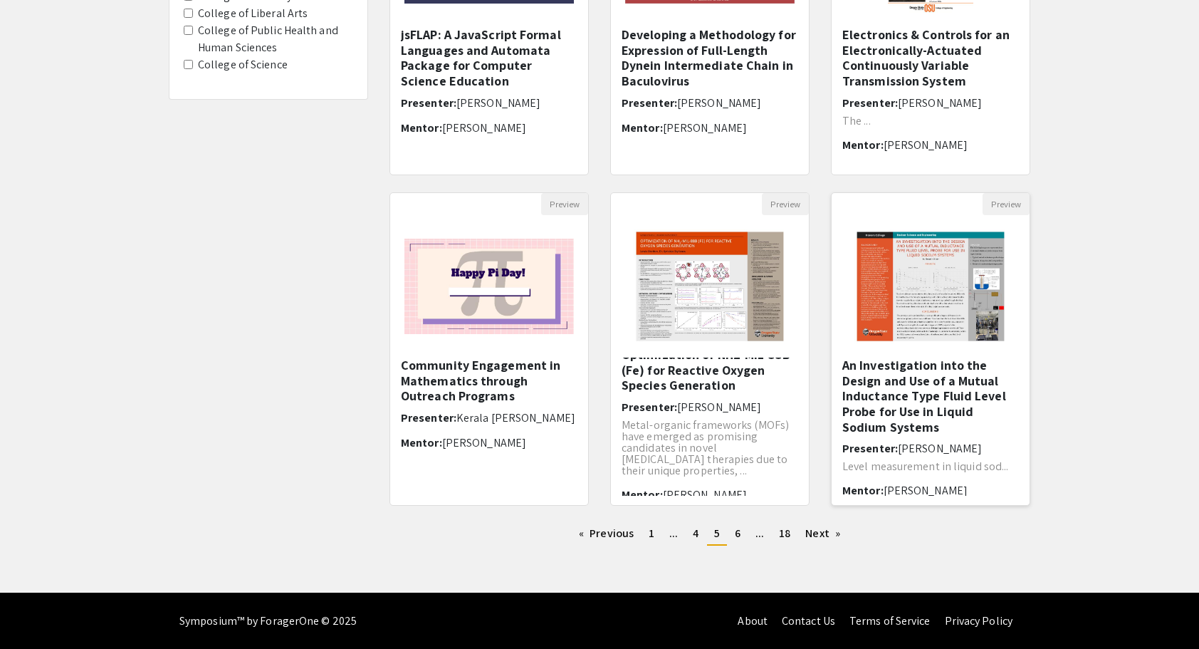
scroll to position [7, 0]
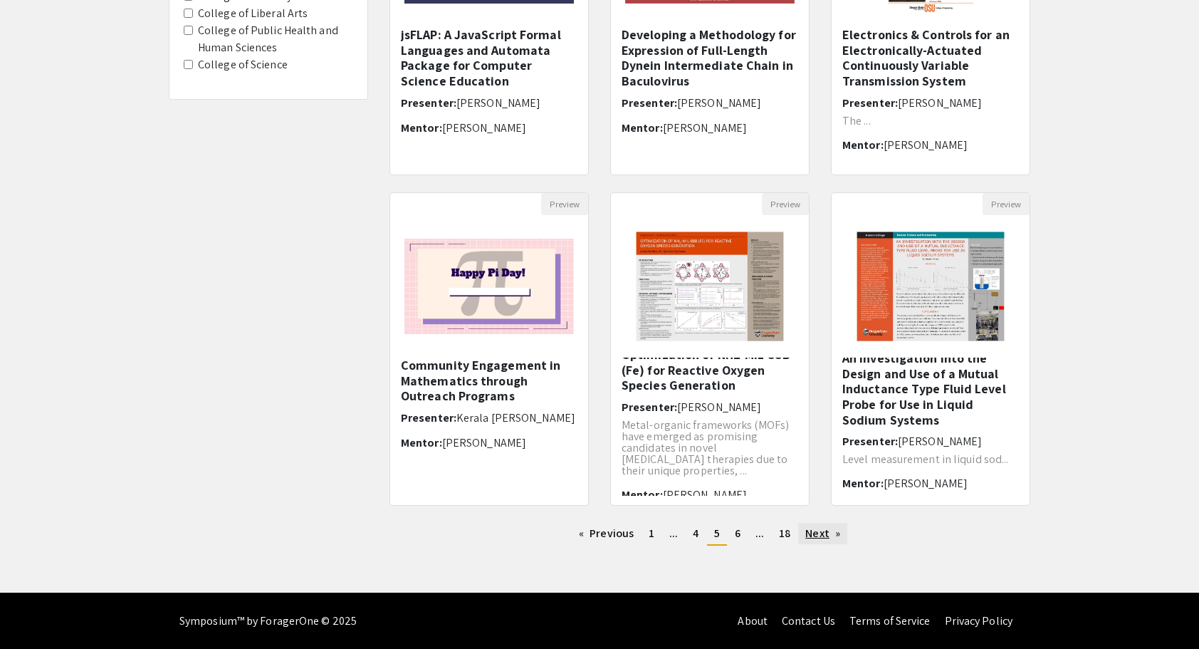
click at [830, 537] on link "Next page" at bounding box center [822, 533] width 49 height 21
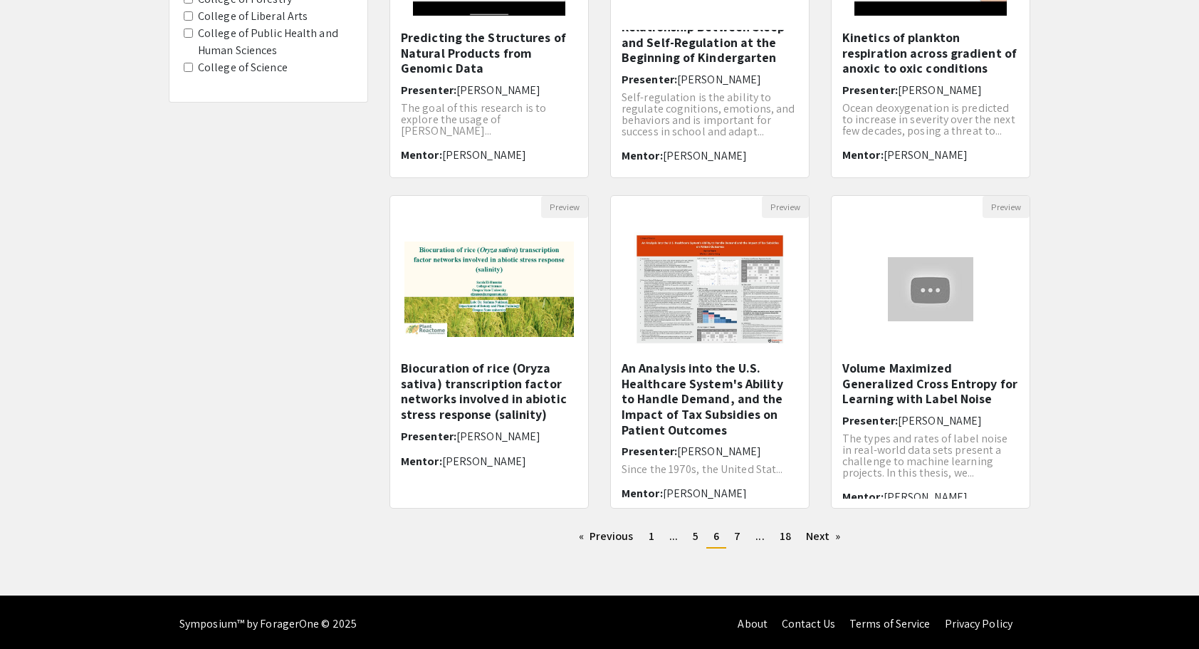
scroll to position [295, 0]
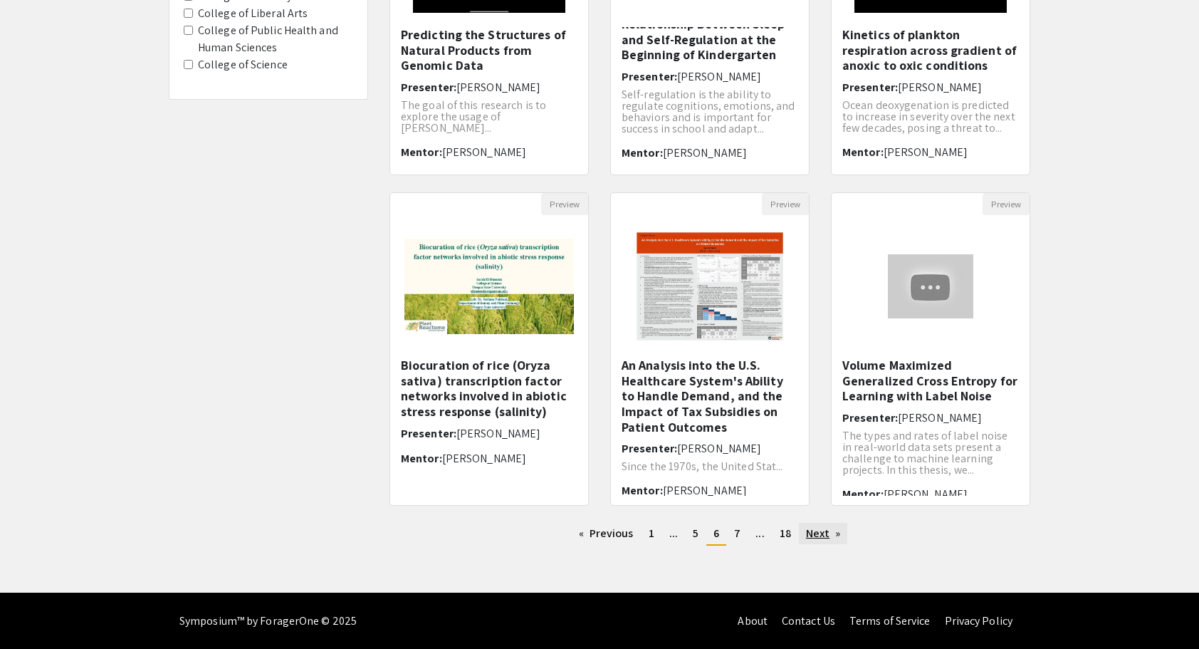
click at [825, 530] on link "Next page" at bounding box center [823, 533] width 49 height 21
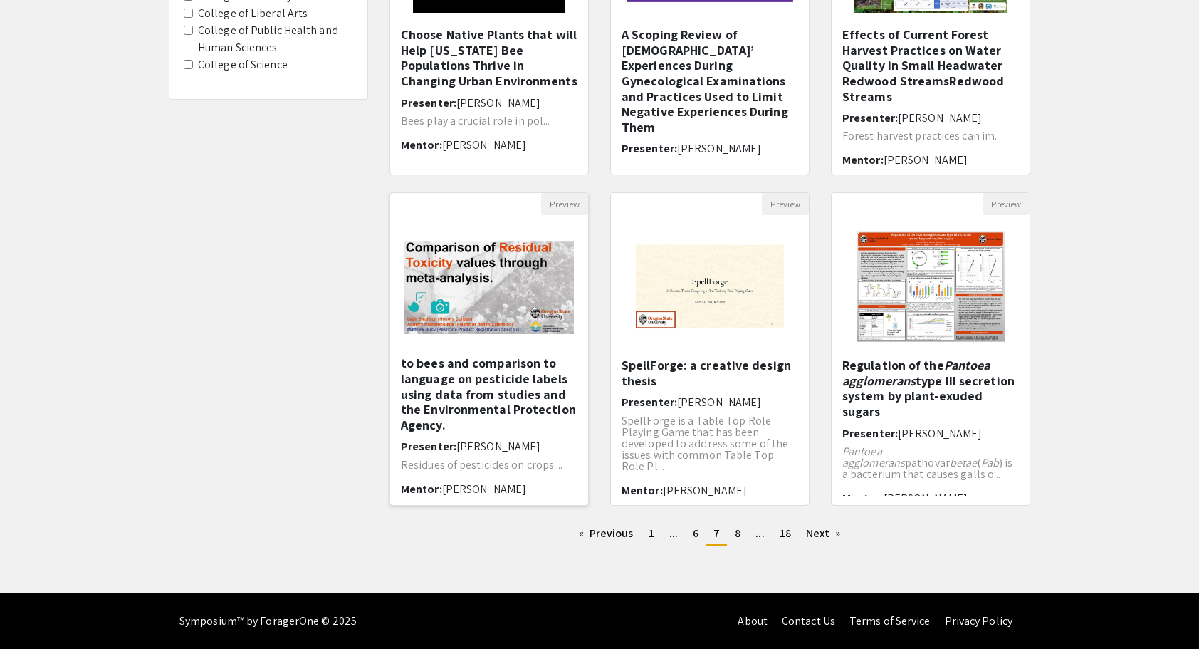
scroll to position [38, 0]
click at [746, 528] on link "page 8" at bounding box center [738, 533] width 20 height 21
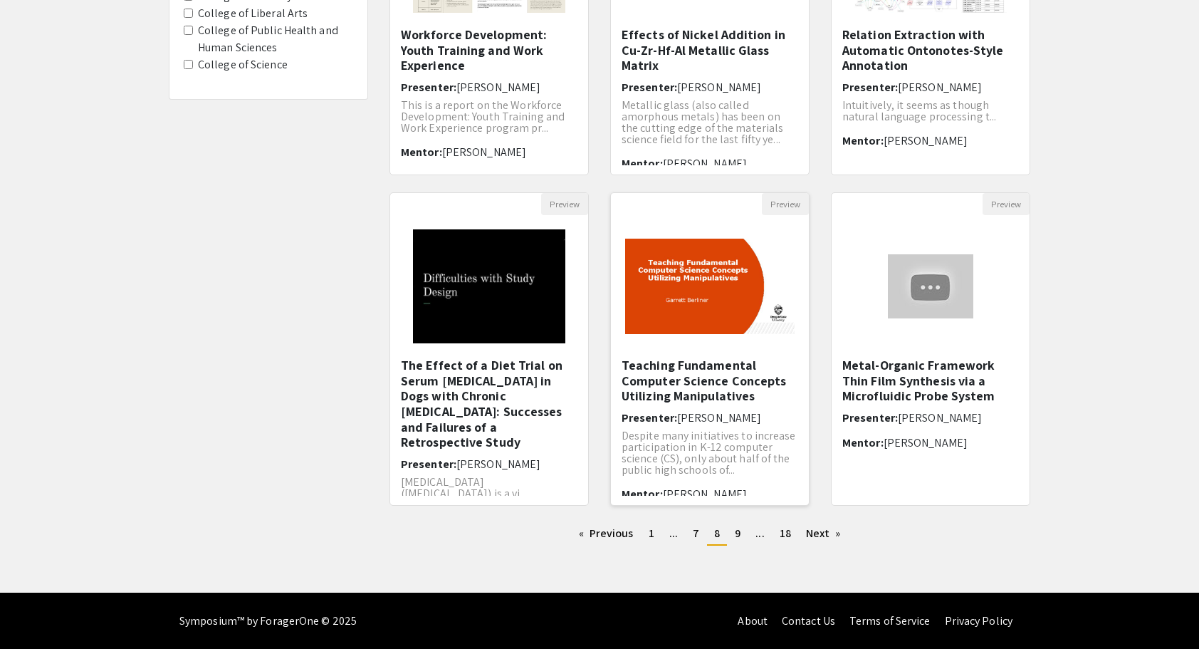
scroll to position [11, 0]
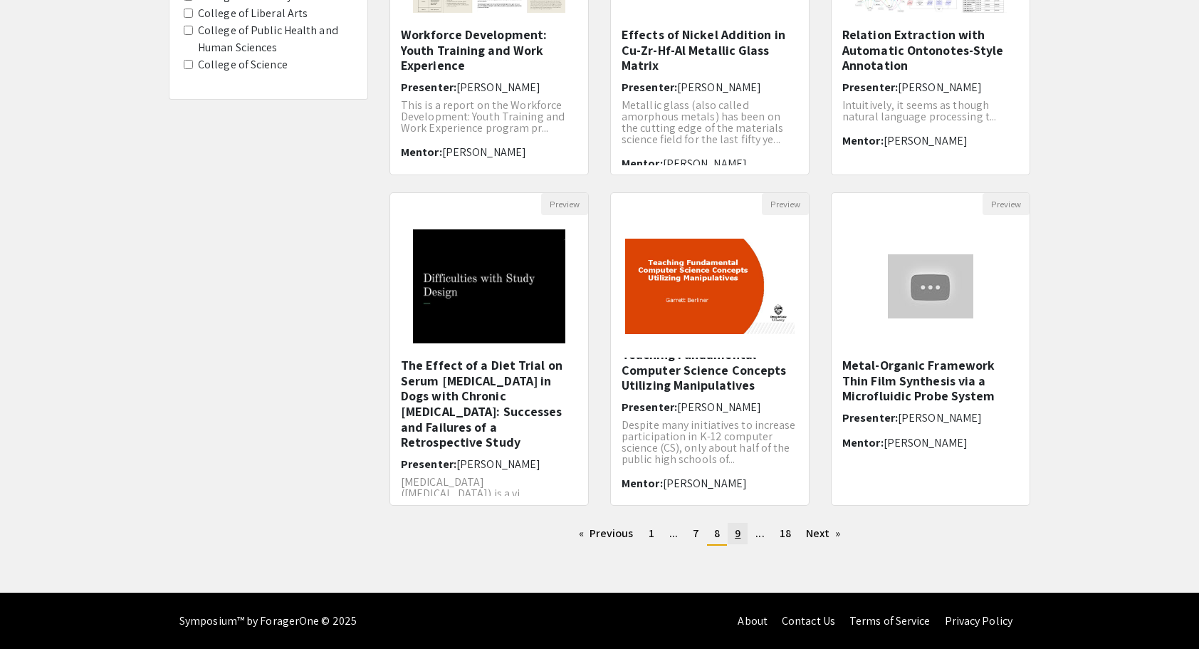
click at [741, 536] on link "page 9" at bounding box center [738, 533] width 20 height 21
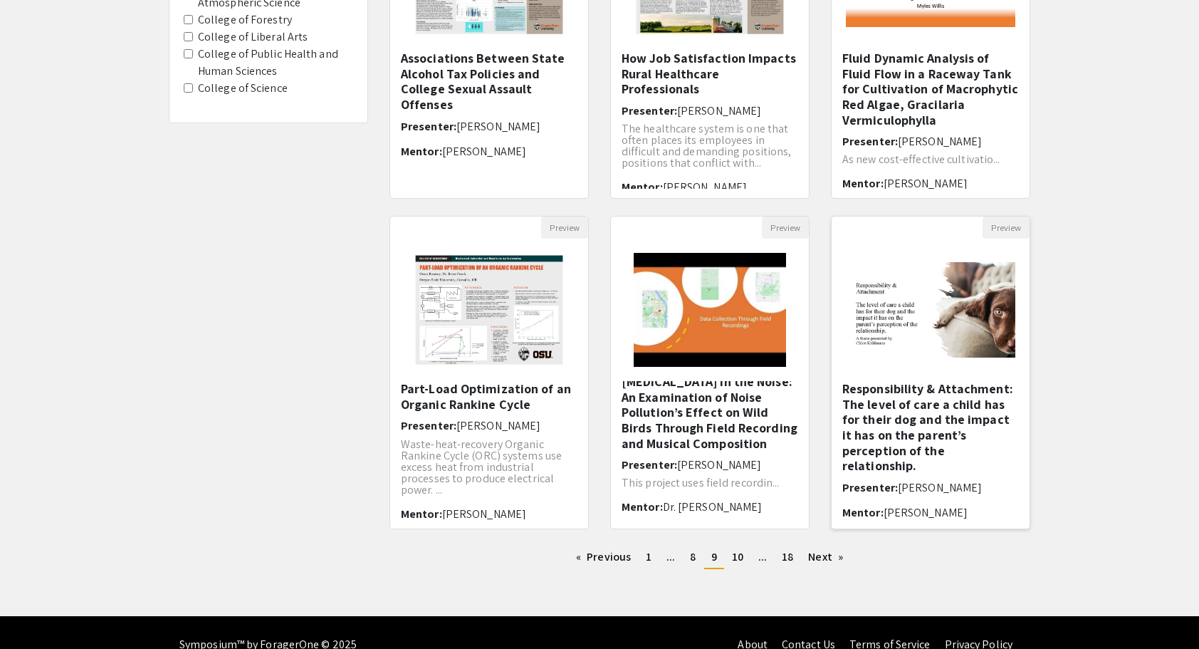
scroll to position [272, 0]
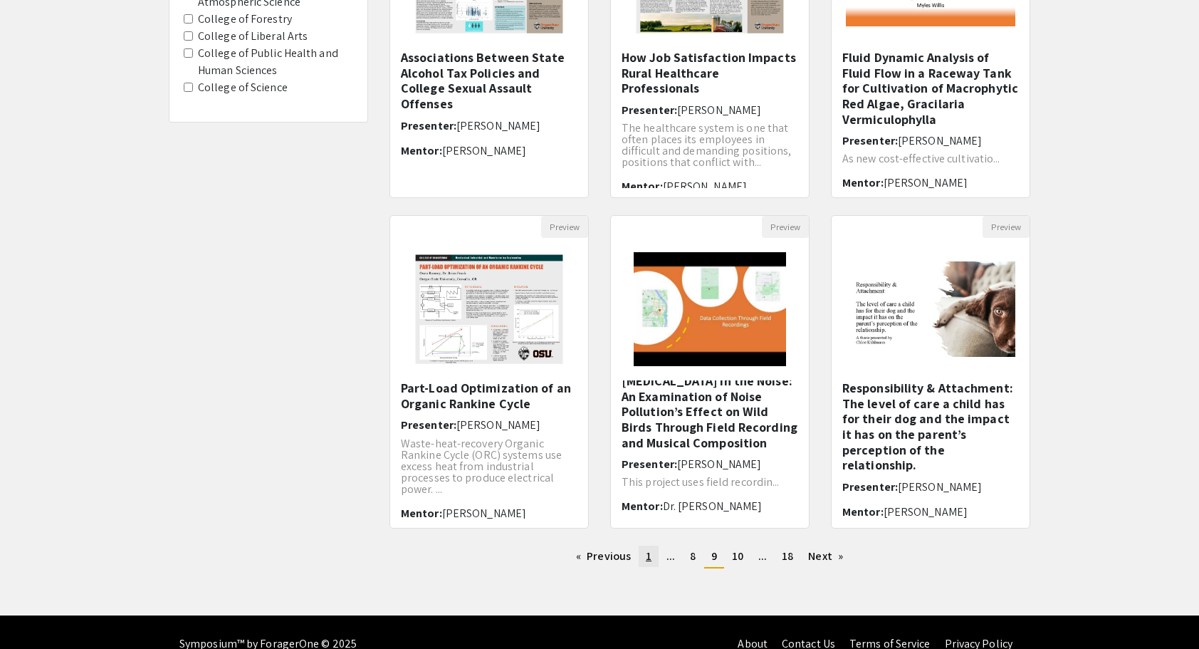
click at [653, 558] on link "page 1" at bounding box center [649, 556] width 20 height 21
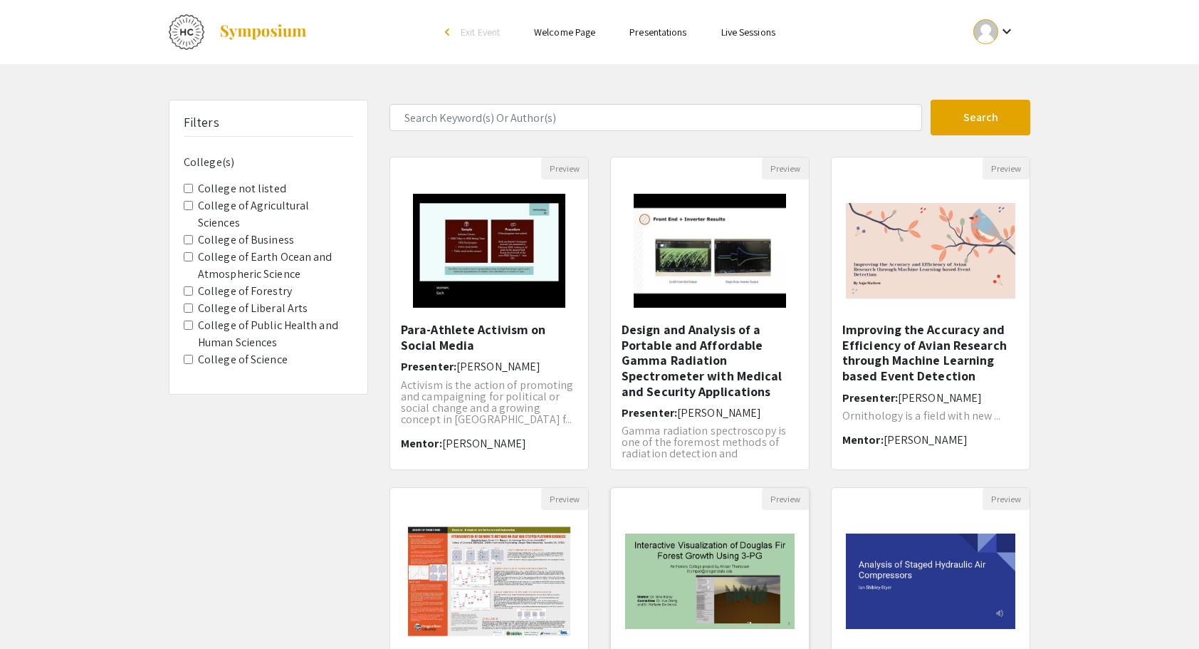
scroll to position [295, 0]
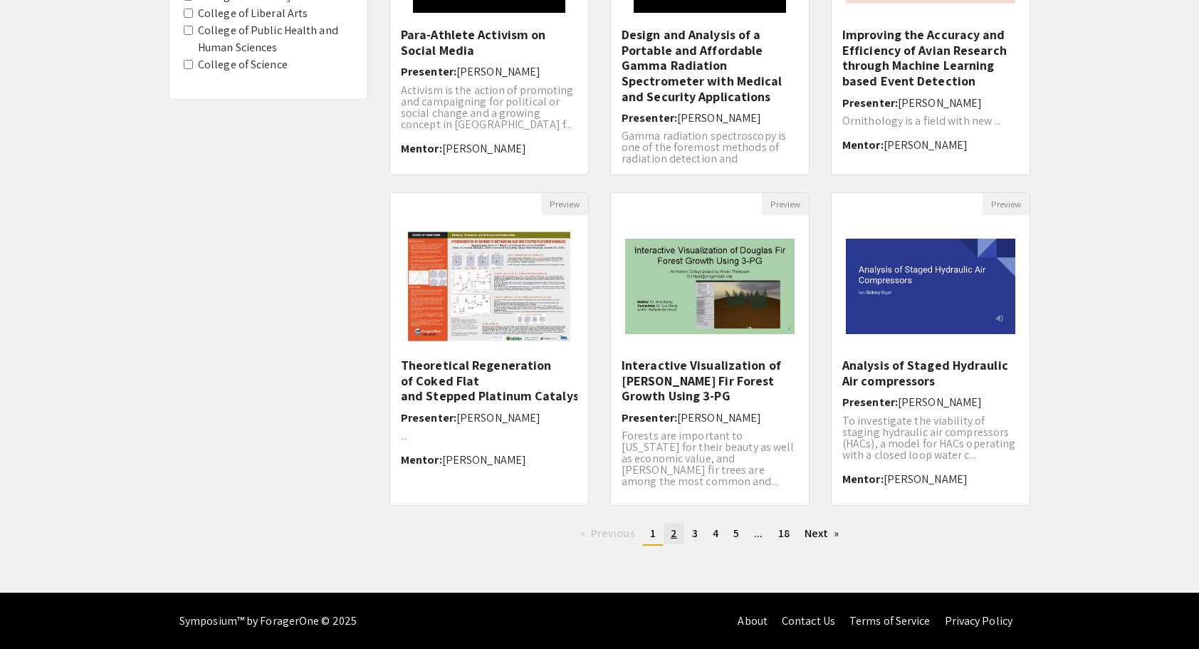
click at [674, 534] on span "2" at bounding box center [674, 533] width 6 height 15
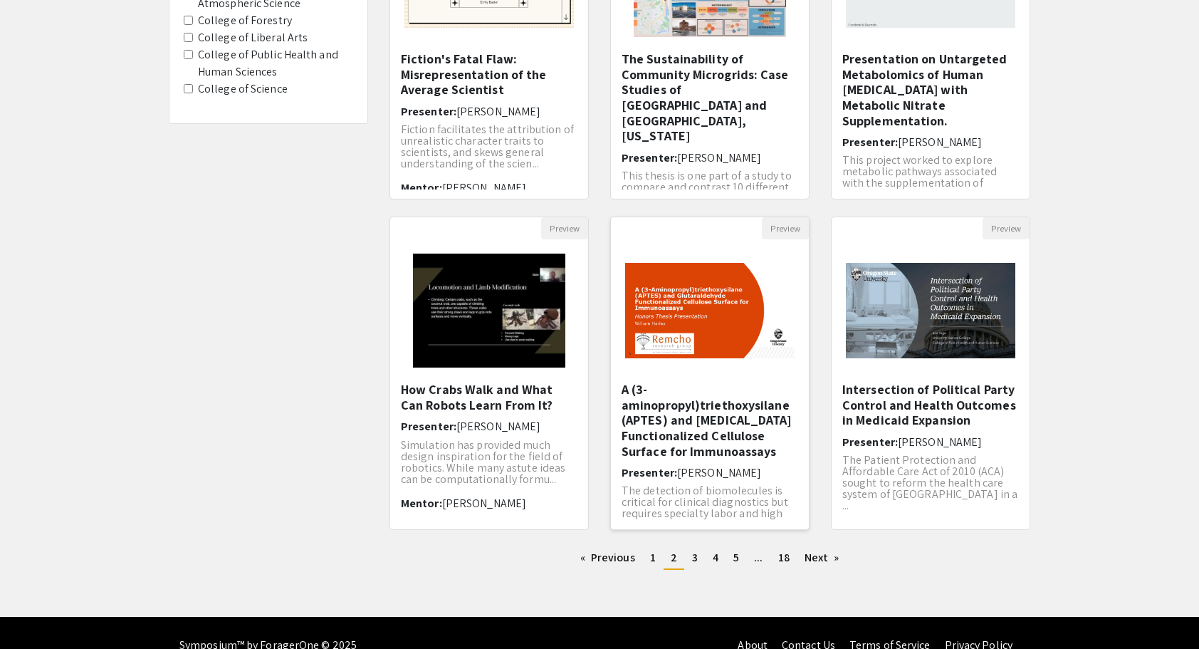
scroll to position [295, 0]
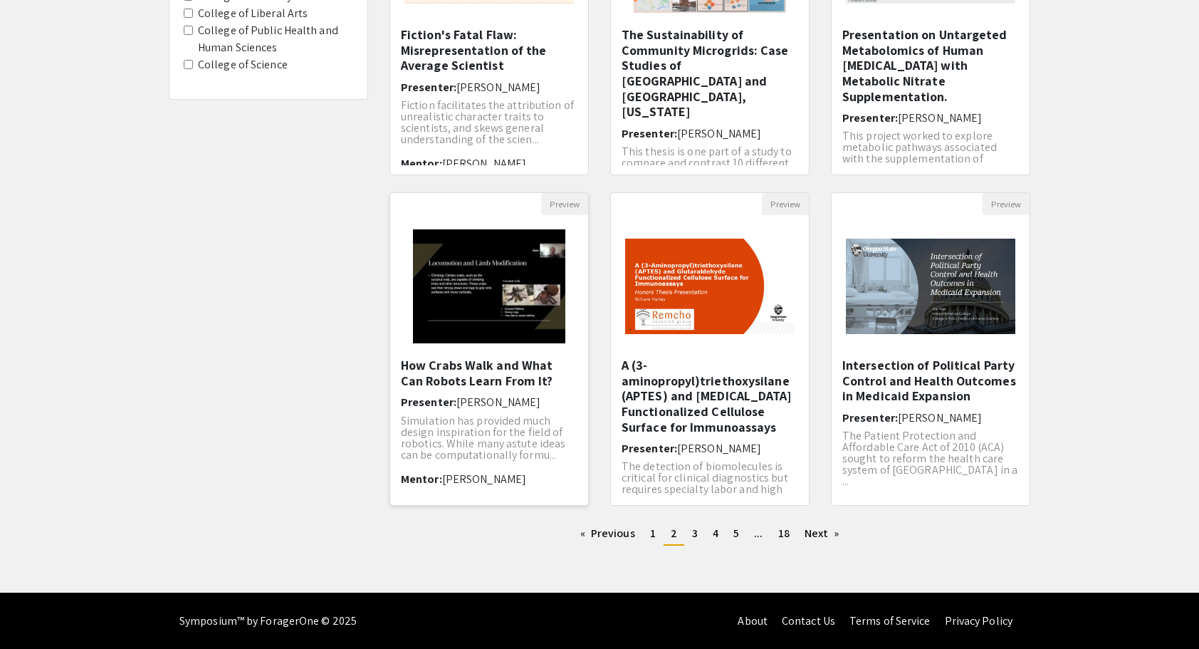
click at [481, 291] on img "Open Presentation <p>How Crabs Walk and What Can Robots Learn From It?</p>" at bounding box center [489, 286] width 180 height 142
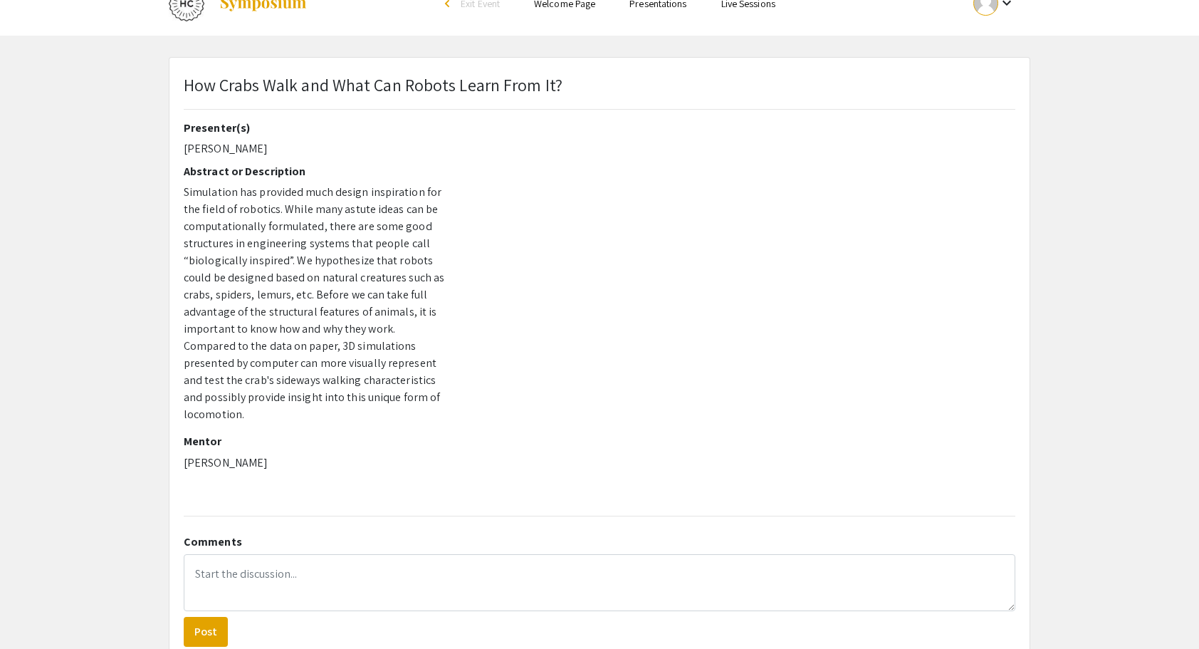
scroll to position [31, 0]
drag, startPoint x: 179, startPoint y: 147, endPoint x: 271, endPoint y: 139, distance: 91.5
click at [271, 139] on div "Presenter(s) Nuocheng Shen Abstract or Description Simulation has provided much…" at bounding box center [315, 310] width 284 height 383
copy p "Nuocheng Shen"
click at [224, 453] on div "Presenter(s) Nuocheng Shen Abstract or Description Simulation has provided much…" at bounding box center [315, 298] width 263 height 358
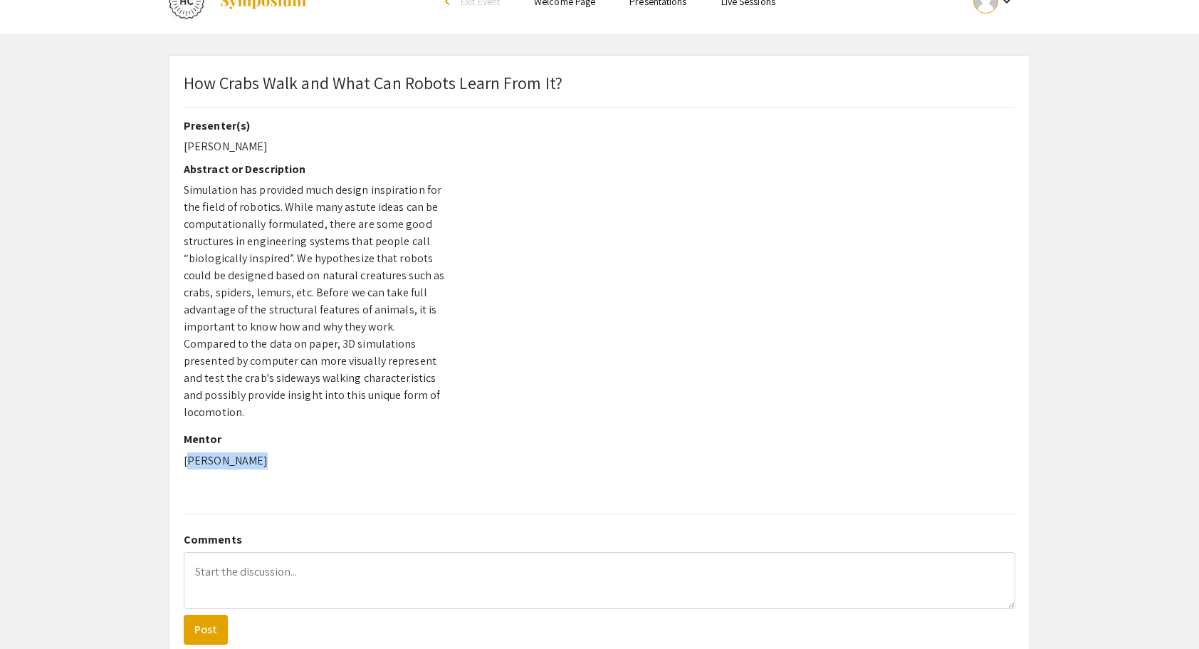
drag, startPoint x: 248, startPoint y: 444, endPoint x: 172, endPoint y: 436, distance: 76.6
click at [172, 436] on div "How Crabs Walk and What Can Robots Learn From It? Presenter(s) Nuocheng Shen Ab…" at bounding box center [599, 357] width 860 height 603
copy p "Bailey, Mike"
click at [197, 146] on p "Nuocheng Shen" at bounding box center [315, 146] width 263 height 17
drag, startPoint x: 179, startPoint y: 146, endPoint x: 285, endPoint y: 137, distance: 106.5
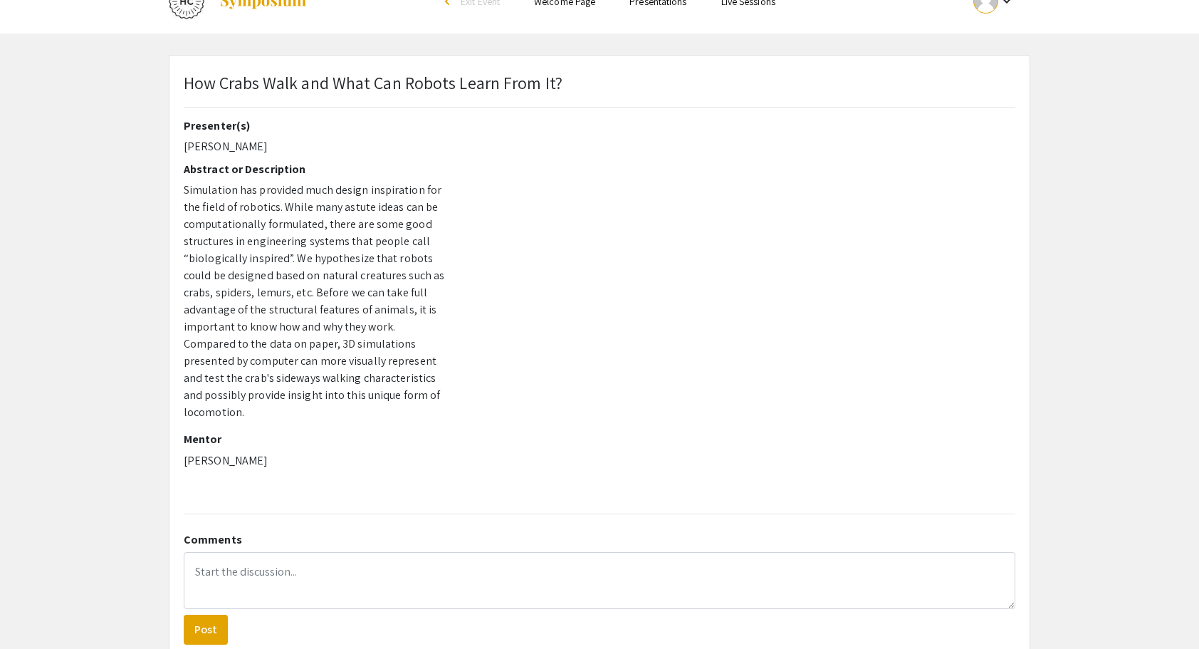
click at [285, 137] on div "Presenter(s) Nuocheng Shen Abstract or Description Simulation has provided much…" at bounding box center [315, 310] width 284 height 383
copy p "Nuocheng Shen"
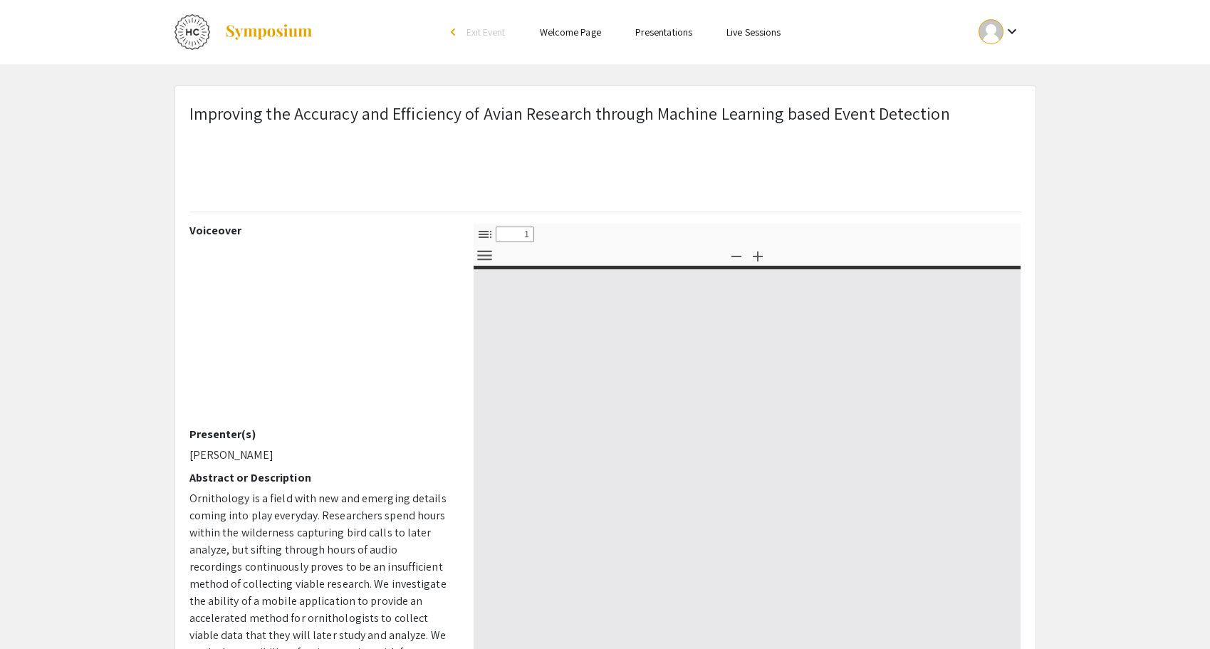
select select "custom"
type input "0"
select select "auto"
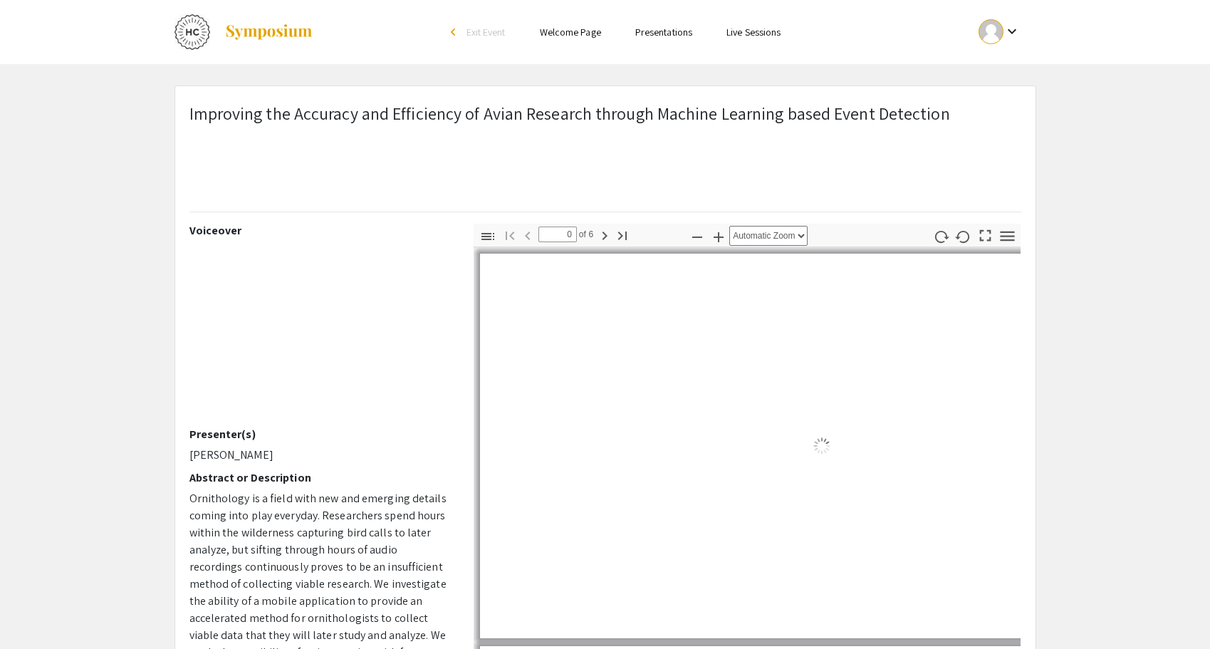
type input "1"
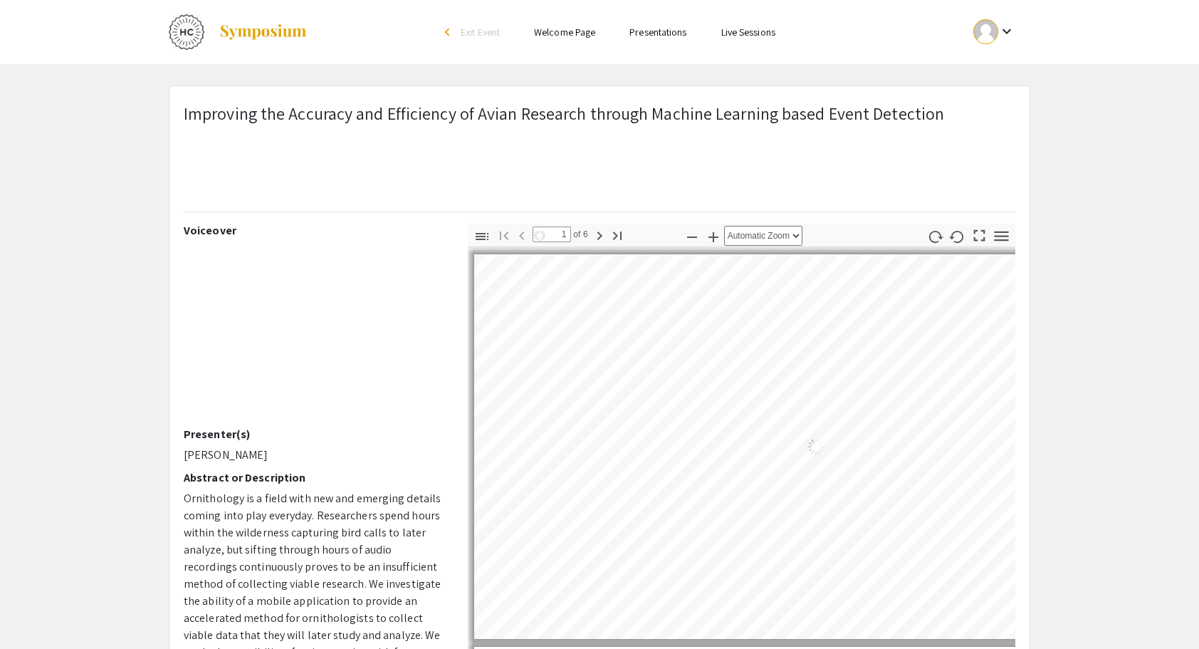
select select "auto"
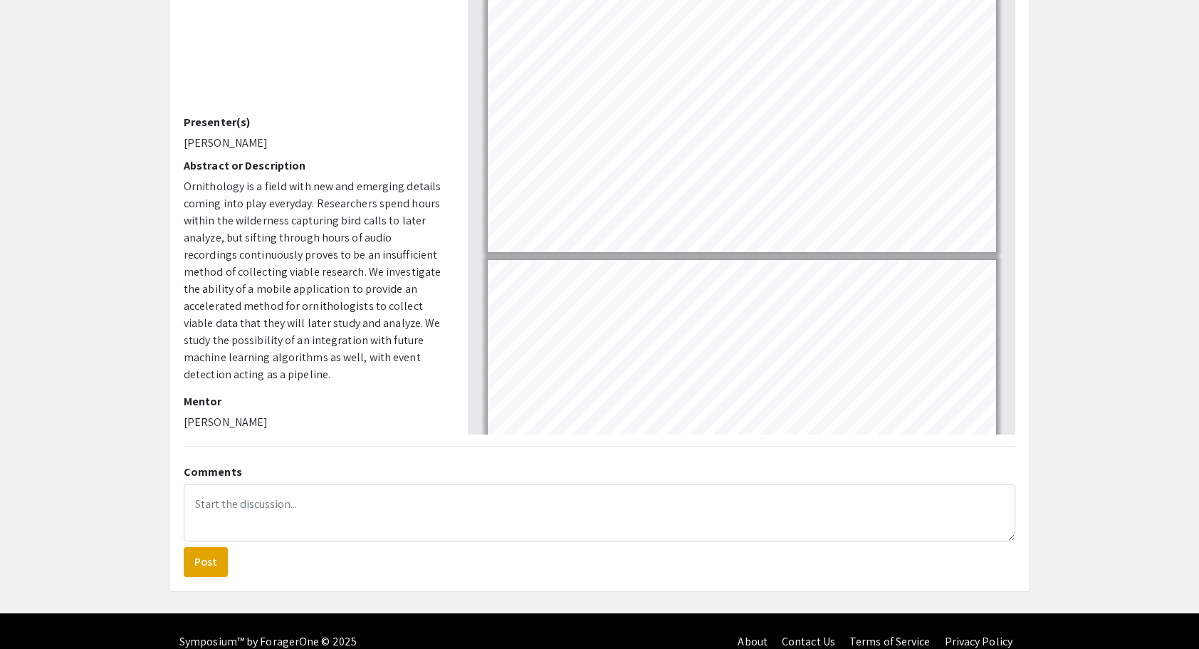
scroll to position [306, 0]
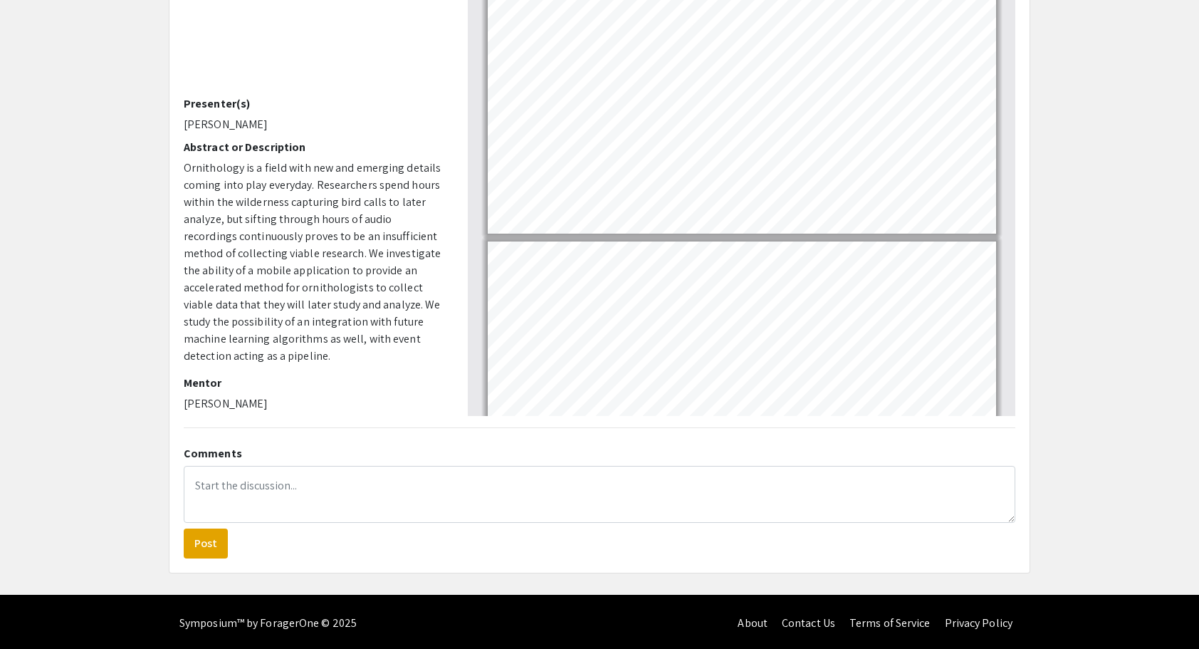
drag, startPoint x: 182, startPoint y: 391, endPoint x: 296, endPoint y: 405, distance: 114.0
click at [296, 405] on div "Voiceover Presenter(s) [PERSON_NAME] Abstract or Description Ornithology is a f…" at bounding box center [315, 166] width 284 height 499
copy p "[PERSON_NAME]"
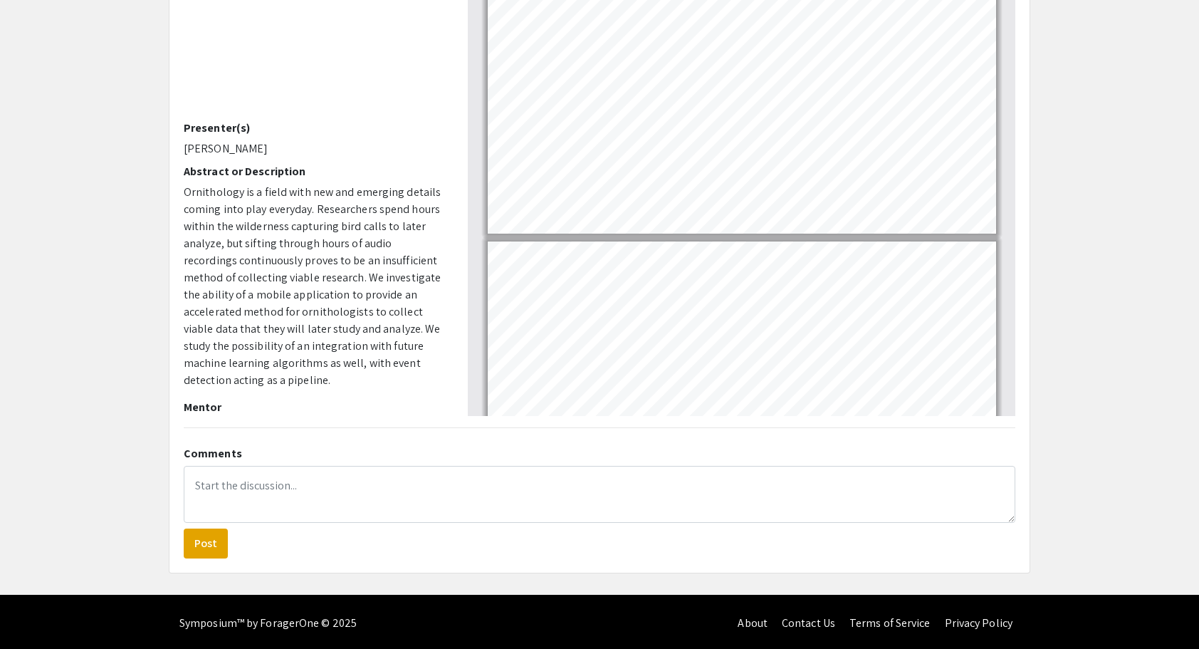
click at [286, 195] on p "Ornithology is a field with new and emerging details coming into play everyday.…" at bounding box center [315, 286] width 263 height 205
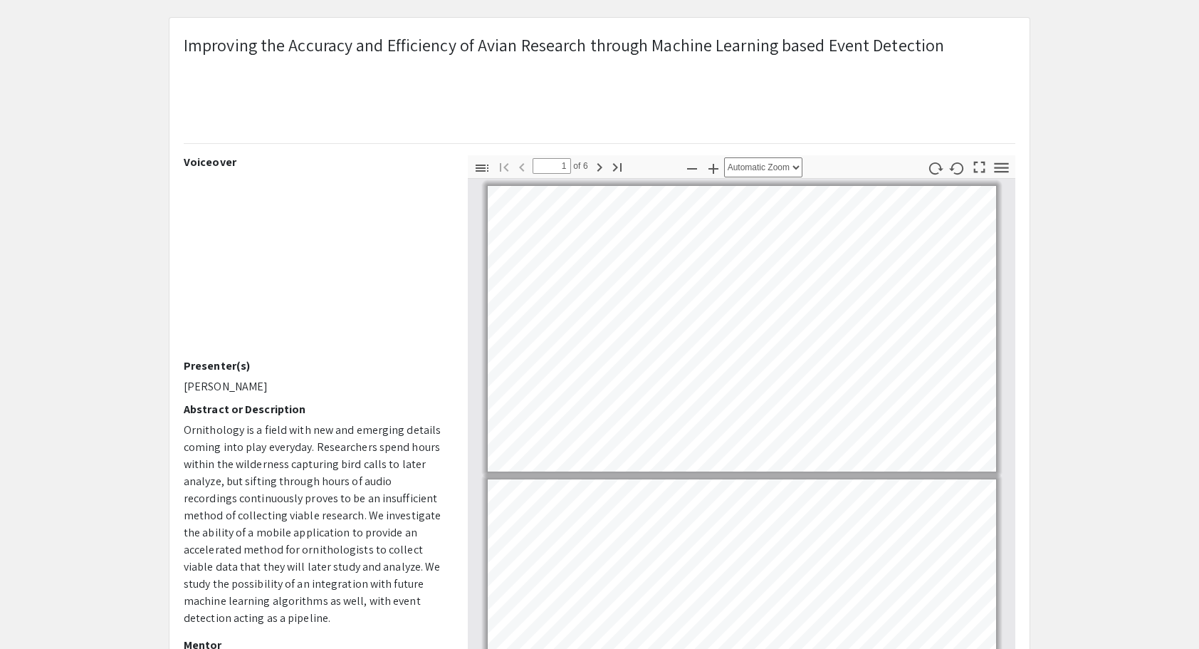
scroll to position [24, 0]
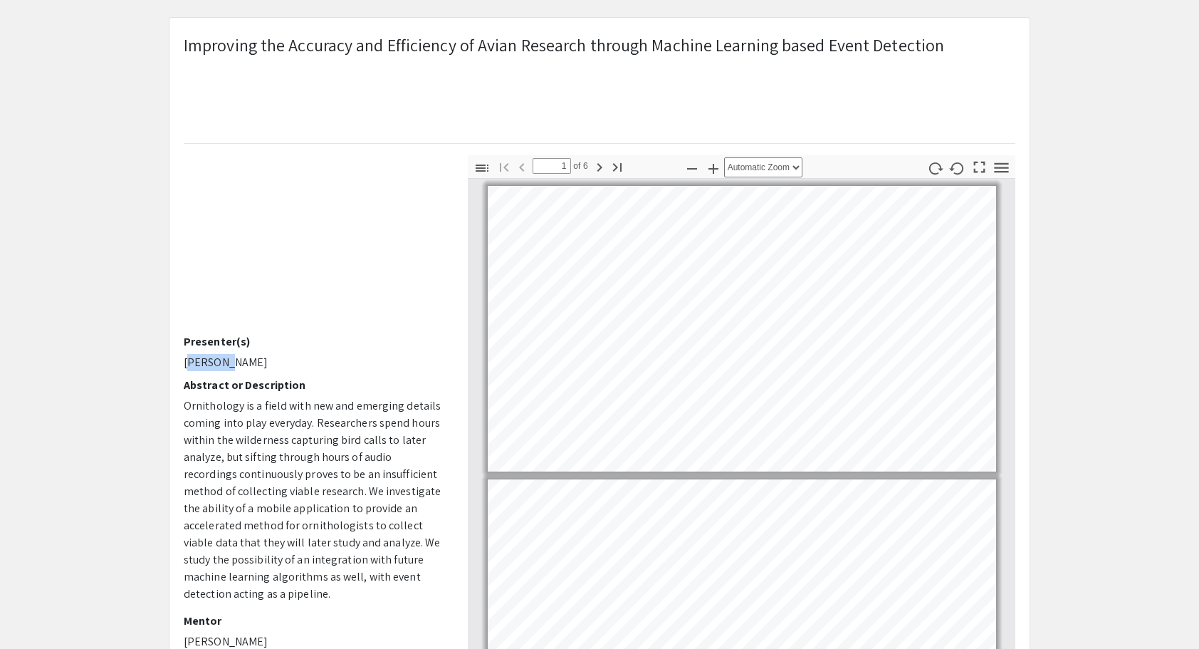
drag, startPoint x: 181, startPoint y: 361, endPoint x: 219, endPoint y: 353, distance: 39.2
click at [219, 353] on div "Voiceover Presenter(s) [PERSON_NAME] Abstract or Description Ornithology is a f…" at bounding box center [315, 404] width 284 height 499
click at [254, 363] on p "[PERSON_NAME]" at bounding box center [315, 362] width 263 height 17
drag, startPoint x: 254, startPoint y: 363, endPoint x: 194, endPoint y: 353, distance: 60.6
click at [194, 354] on p "[PERSON_NAME]" at bounding box center [315, 362] width 263 height 17
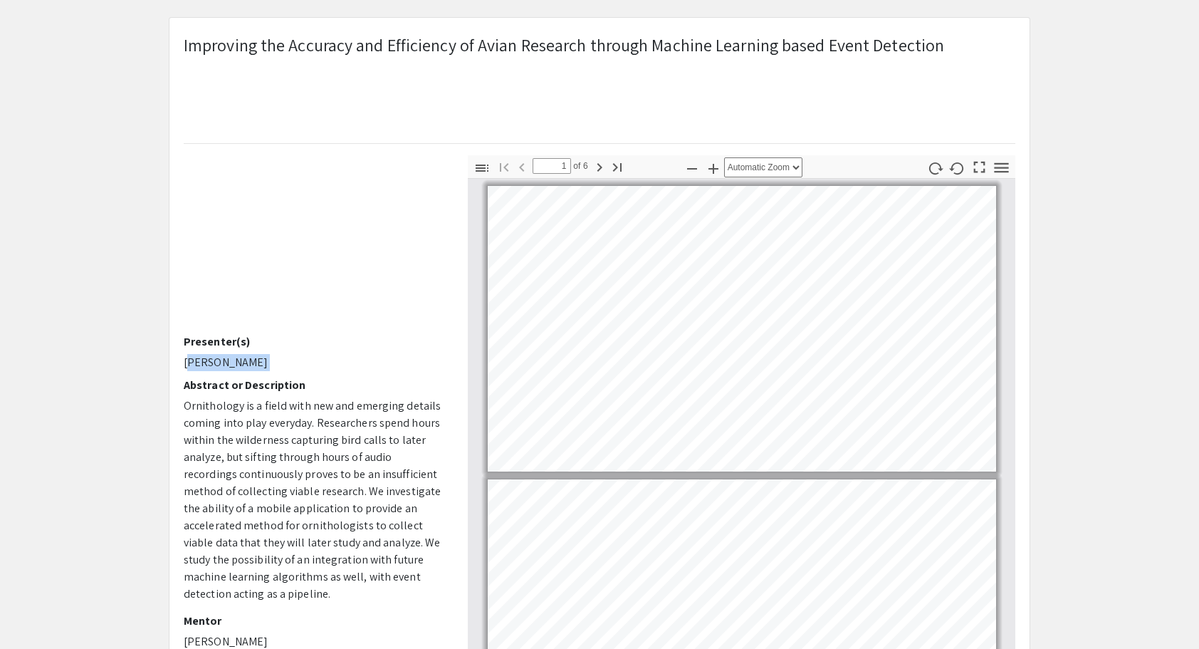
copy div "[PERSON_NAME]"
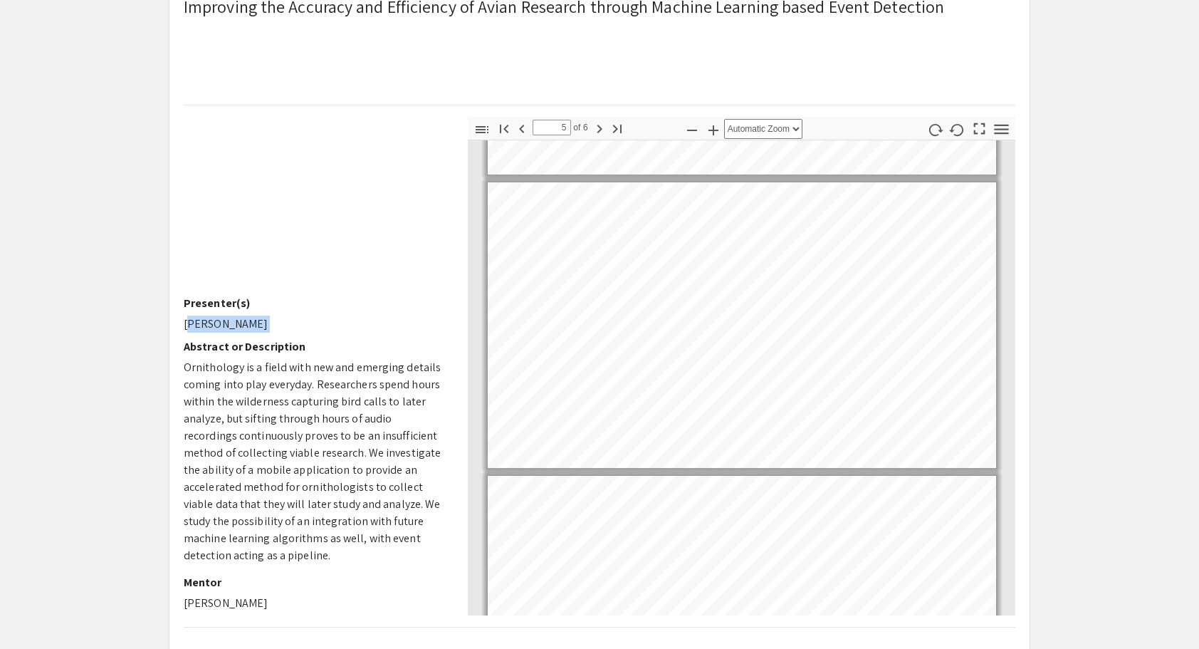
scroll to position [1139, 0]
click at [289, 521] on p "Ornithology is a field with new and emerging details coming into play everyday.…" at bounding box center [315, 461] width 263 height 205
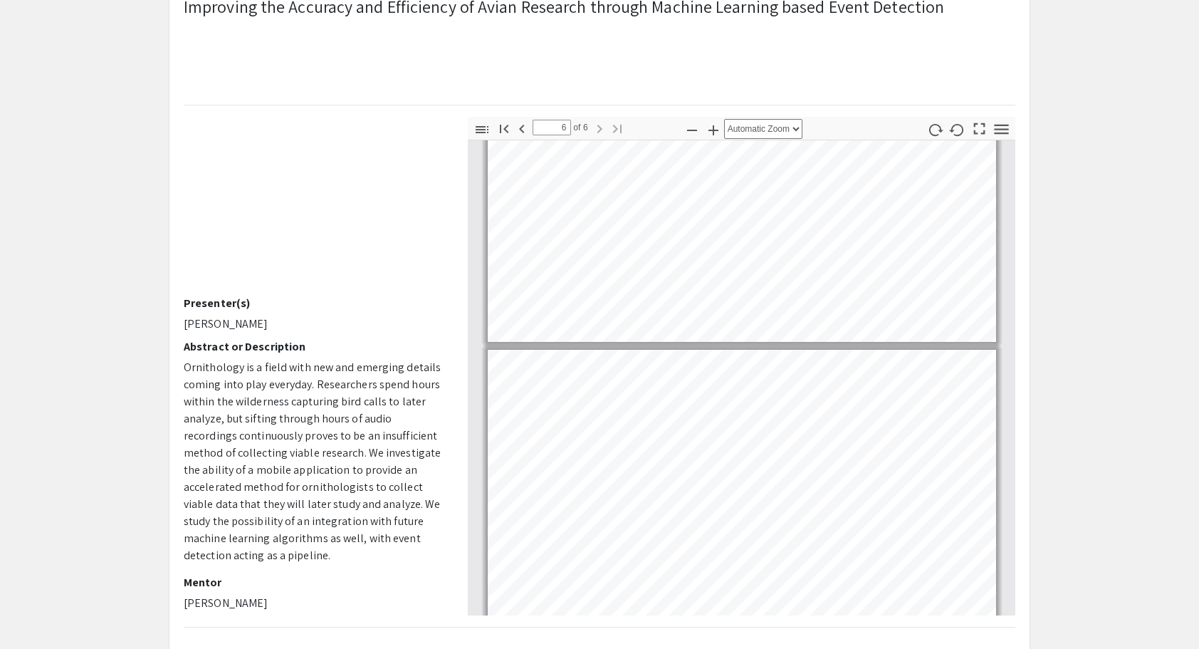
scroll to position [1288, 0]
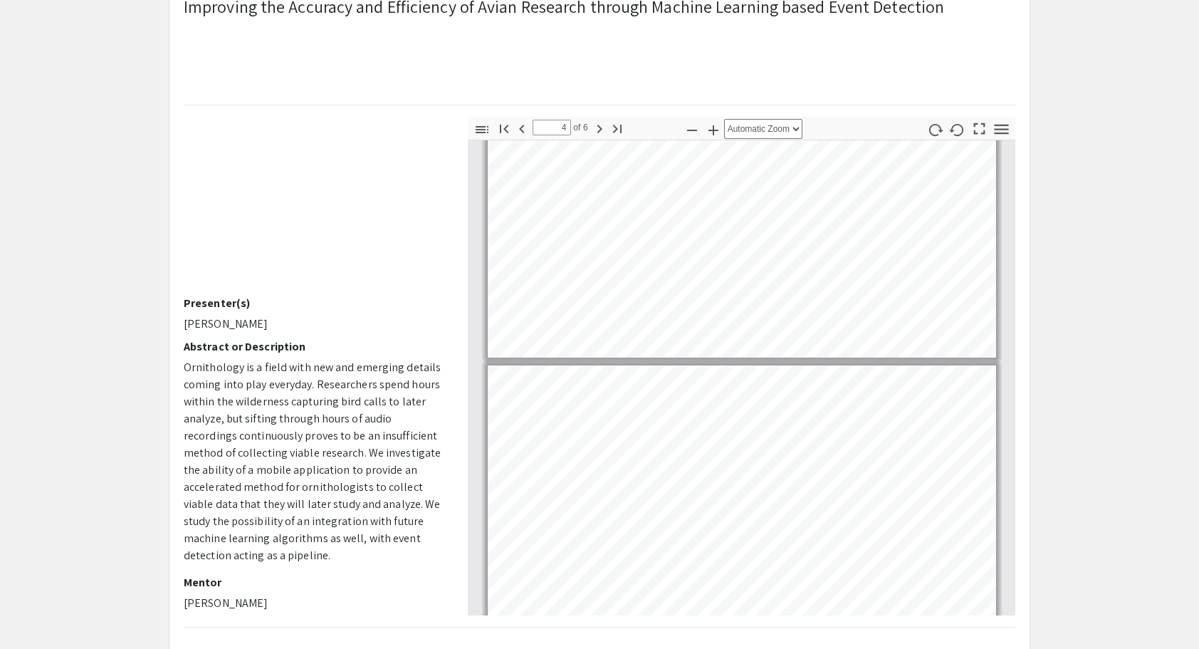
type input "3"
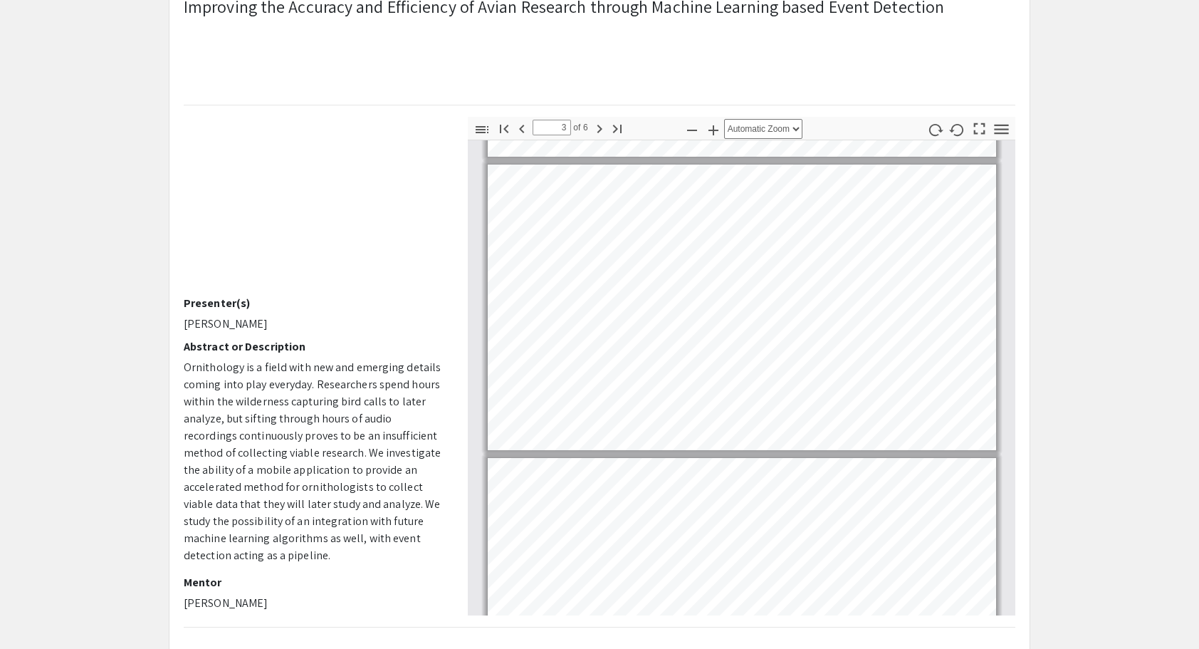
scroll to position [570, 0]
